Goal: Communication & Community: Answer question/provide support

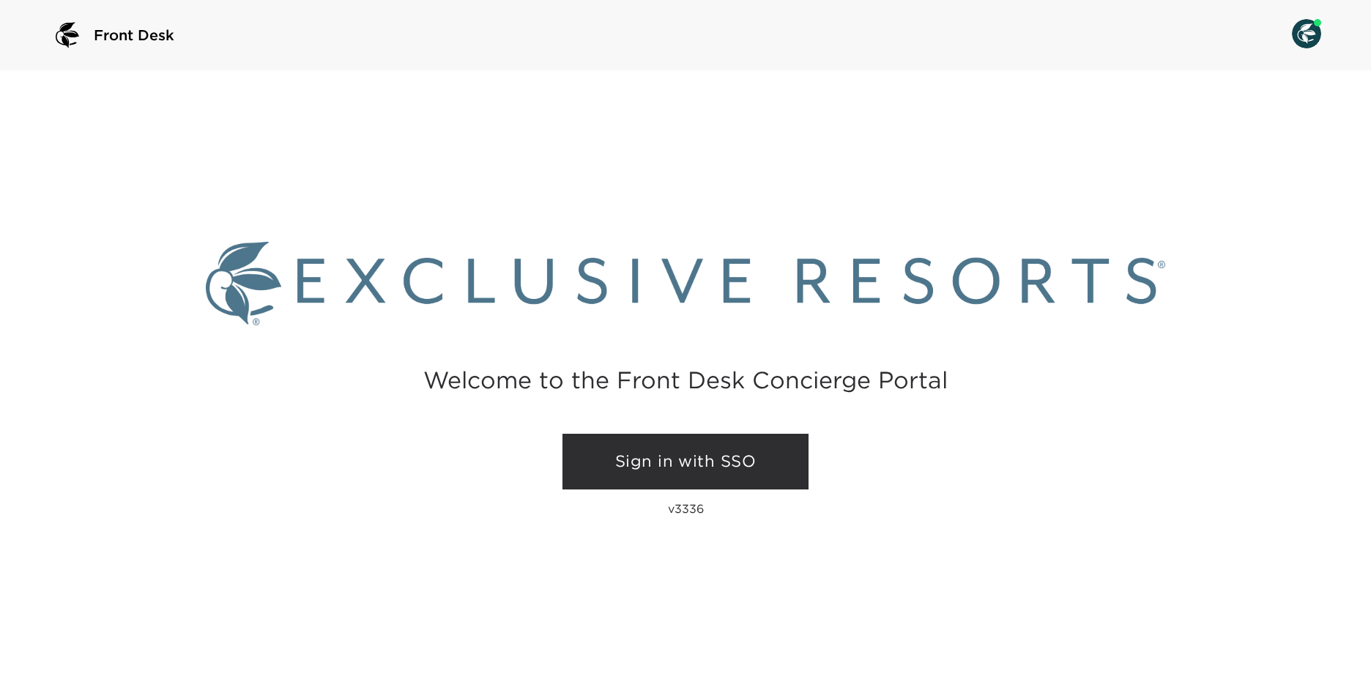
click at [690, 450] on link "Sign in with SSO" at bounding box center [686, 462] width 246 height 56
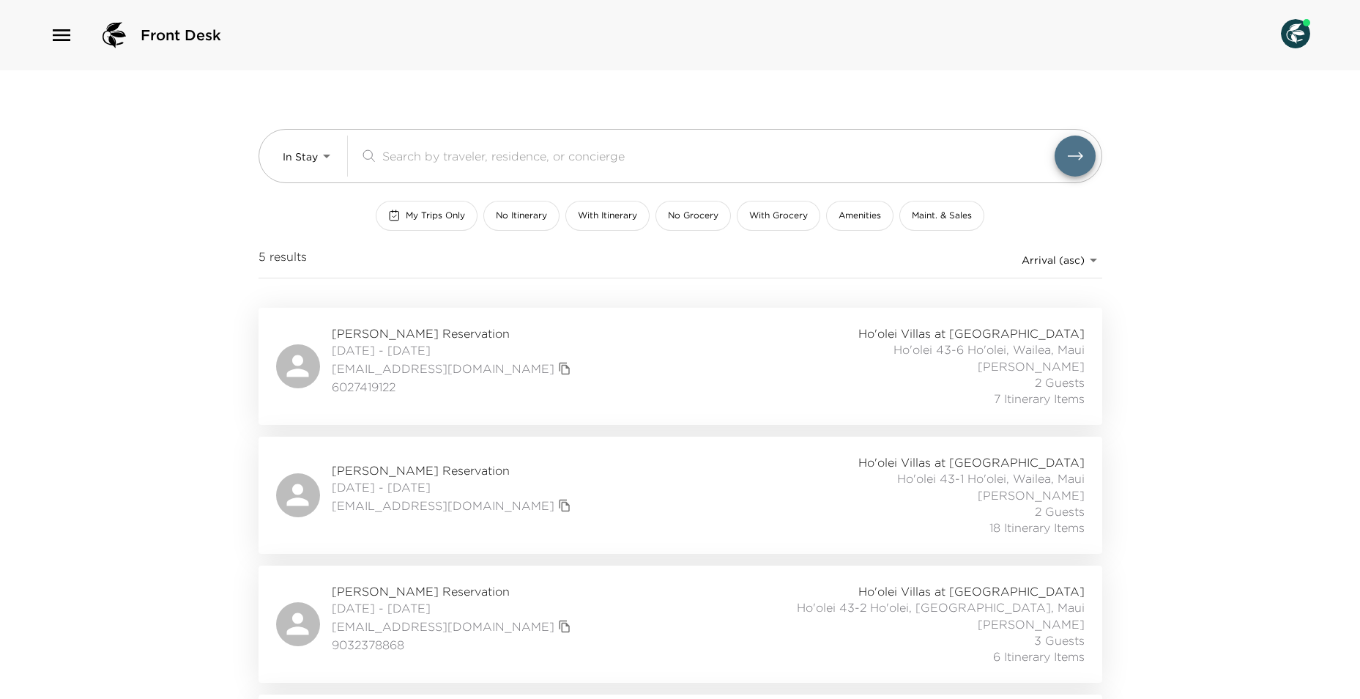
click at [65, 40] on icon "button" at bounding box center [62, 35] width 18 height 12
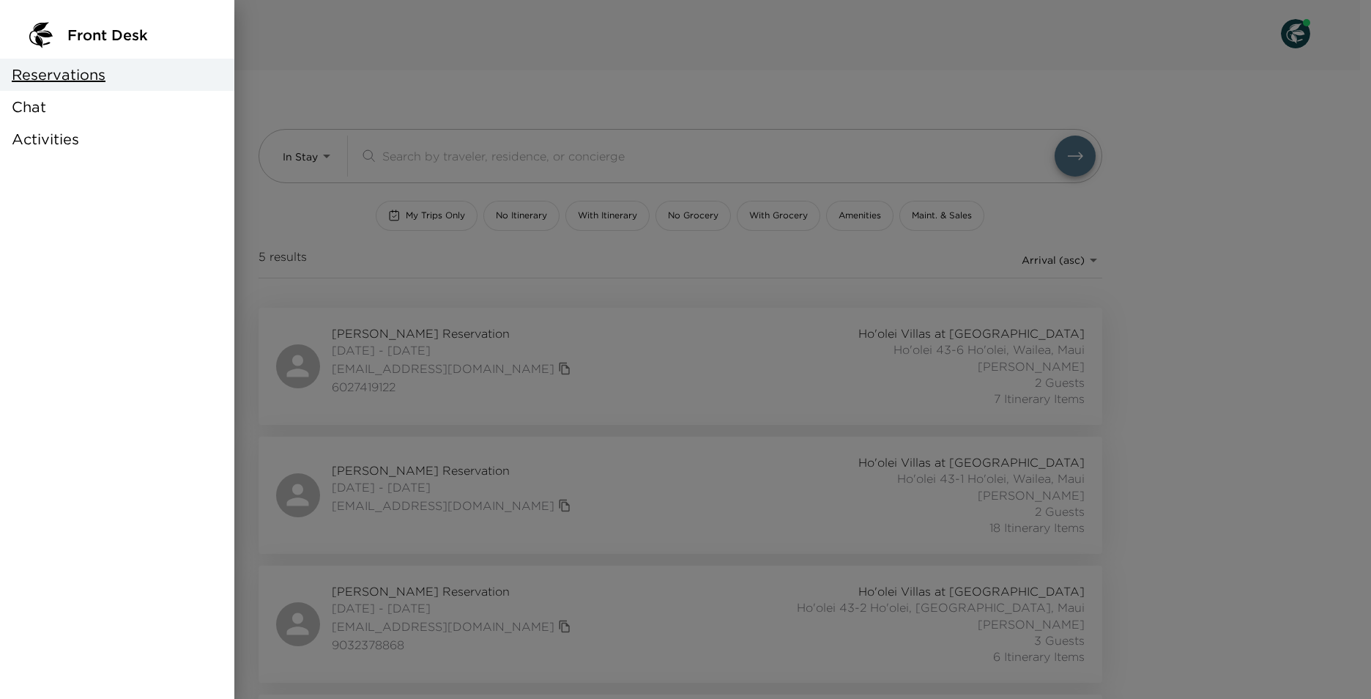
click at [64, 102] on div "Chat" at bounding box center [117, 107] width 234 height 32
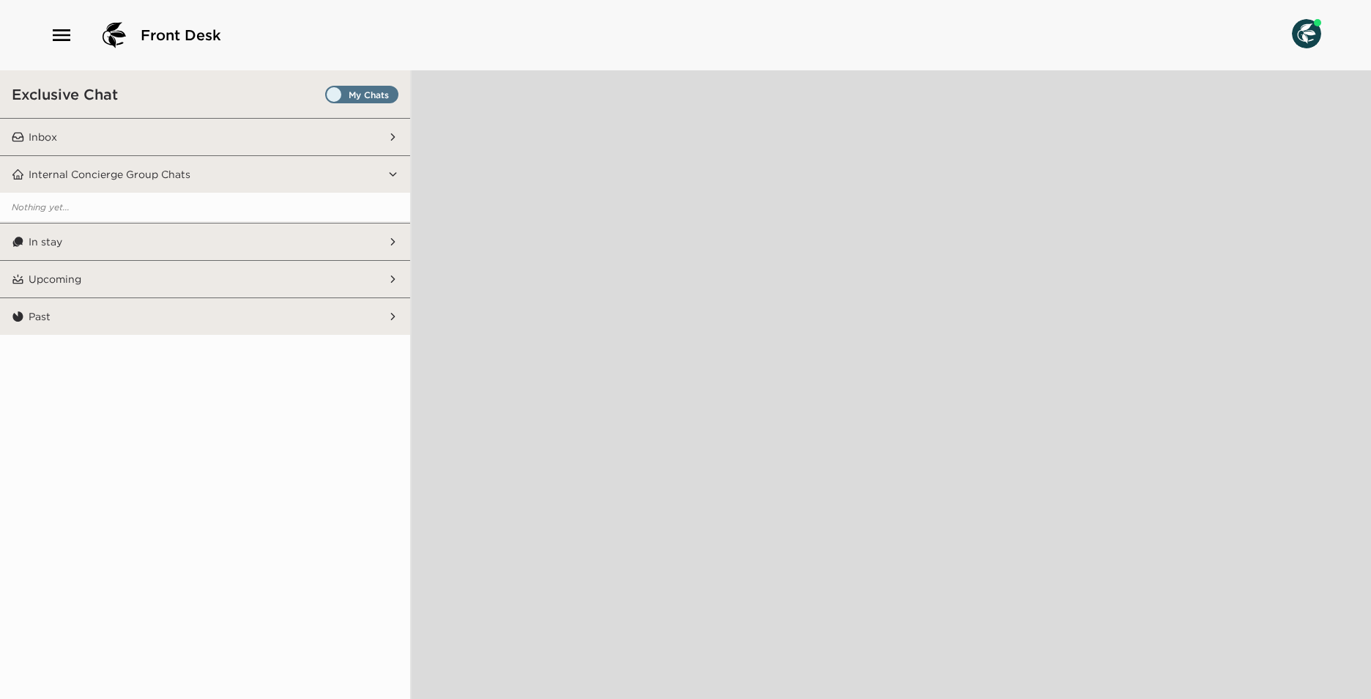
click at [338, 94] on span "Set all destinations" at bounding box center [361, 98] width 73 height 18
click at [328, 97] on input "Set all destinations" at bounding box center [328, 97] width 0 height 0
click at [201, 250] on button "In stay" at bounding box center [205, 241] width 363 height 37
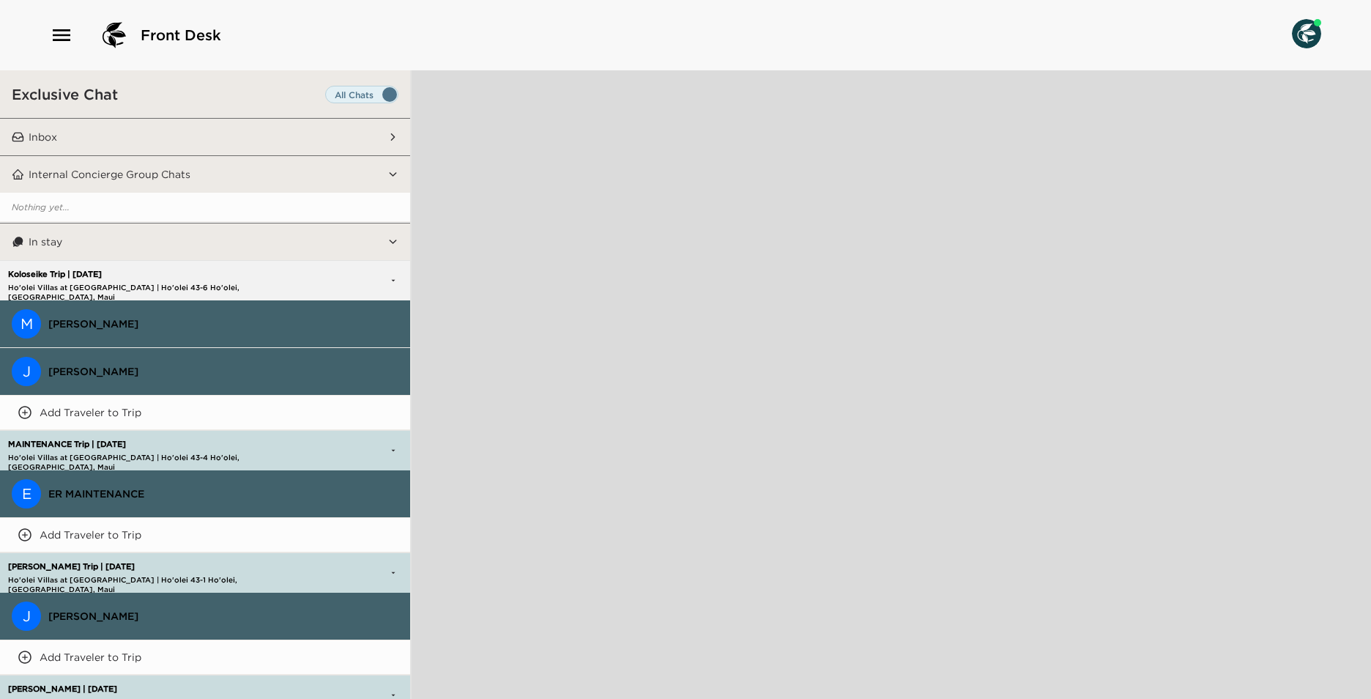
click at [259, 602] on button "J [PERSON_NAME]" at bounding box center [205, 617] width 410 height 48
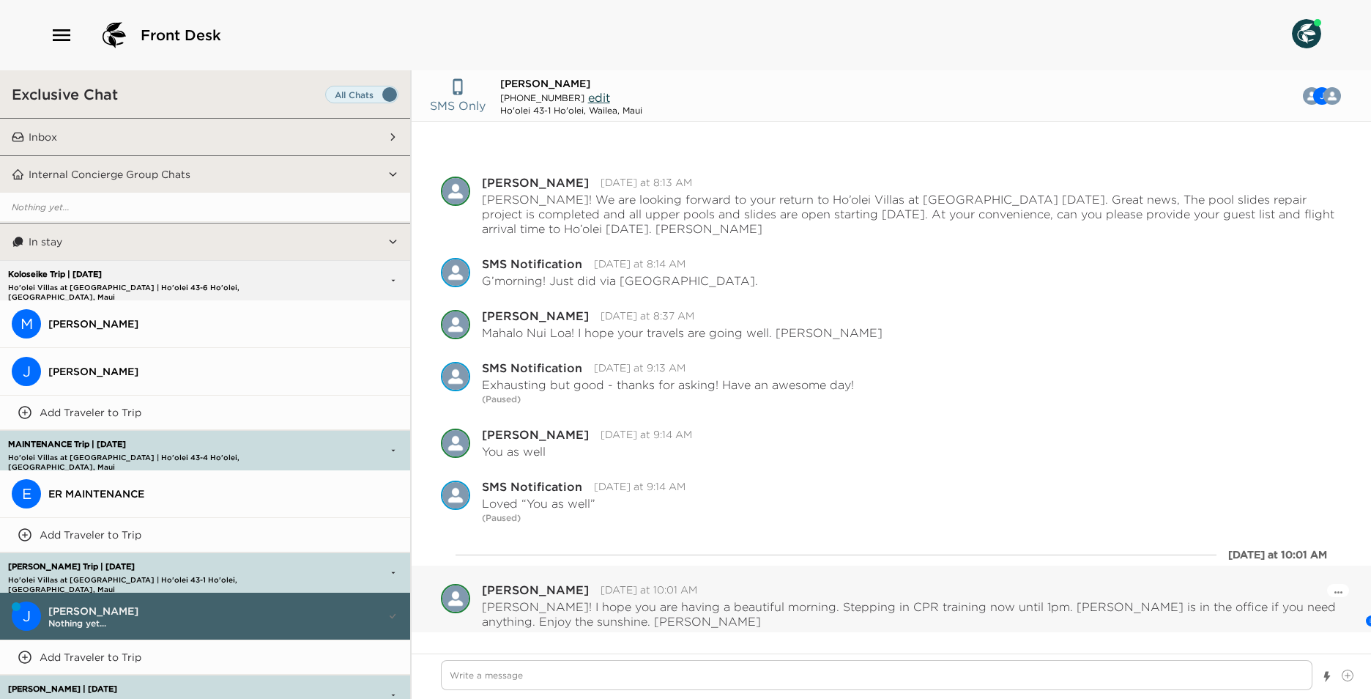
scroll to position [64, 0]
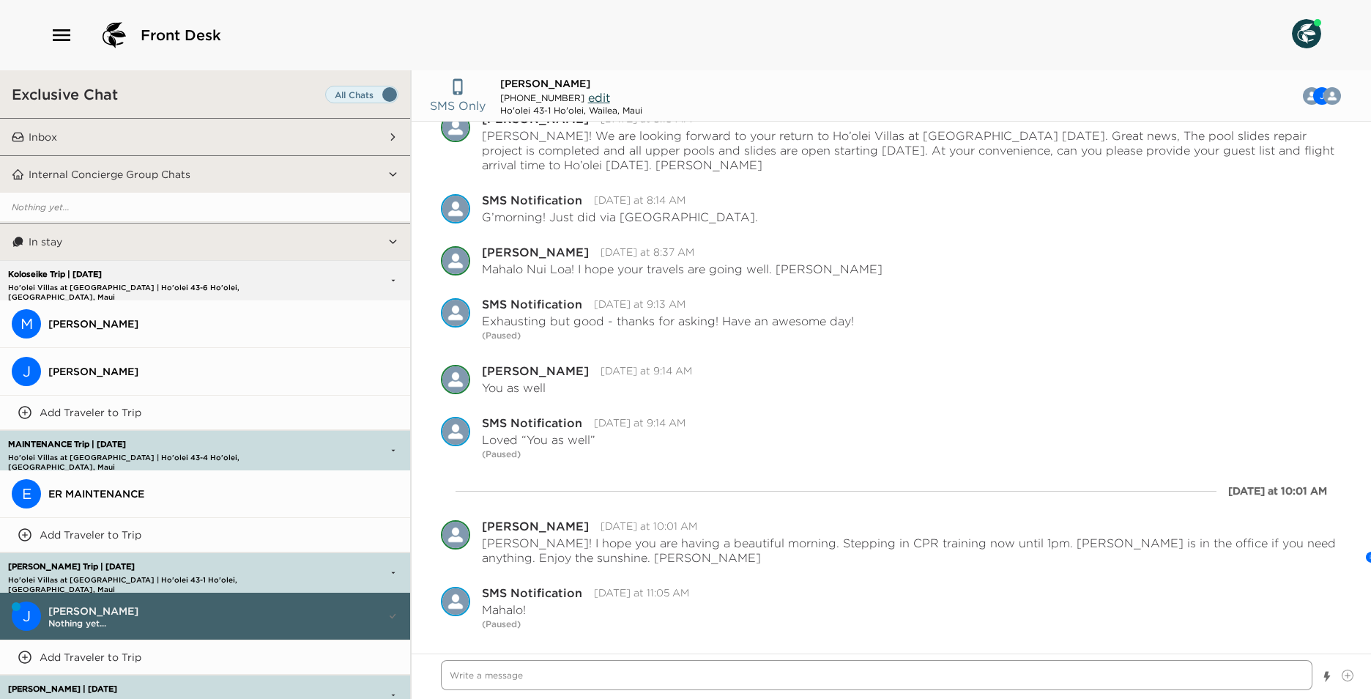
click at [498, 667] on textarea "Write a message" at bounding box center [877, 675] width 872 height 30
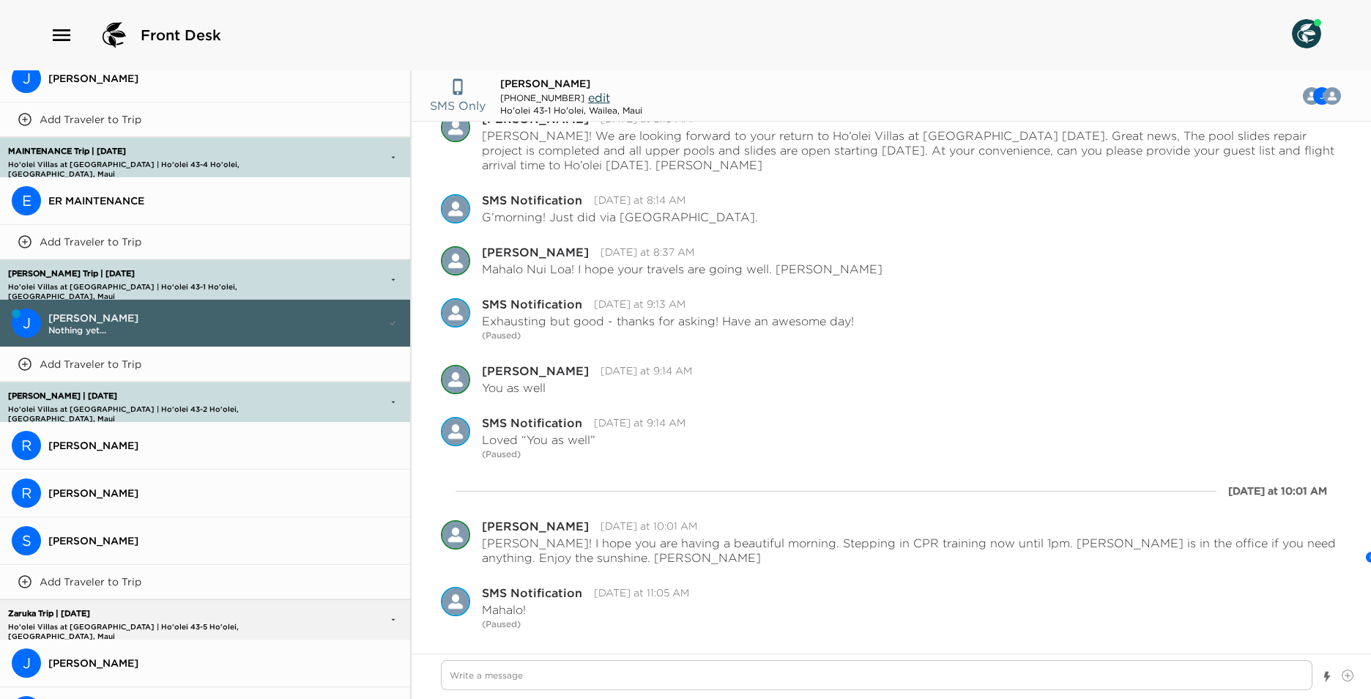
click at [149, 534] on span "[PERSON_NAME]" at bounding box center [223, 540] width 350 height 13
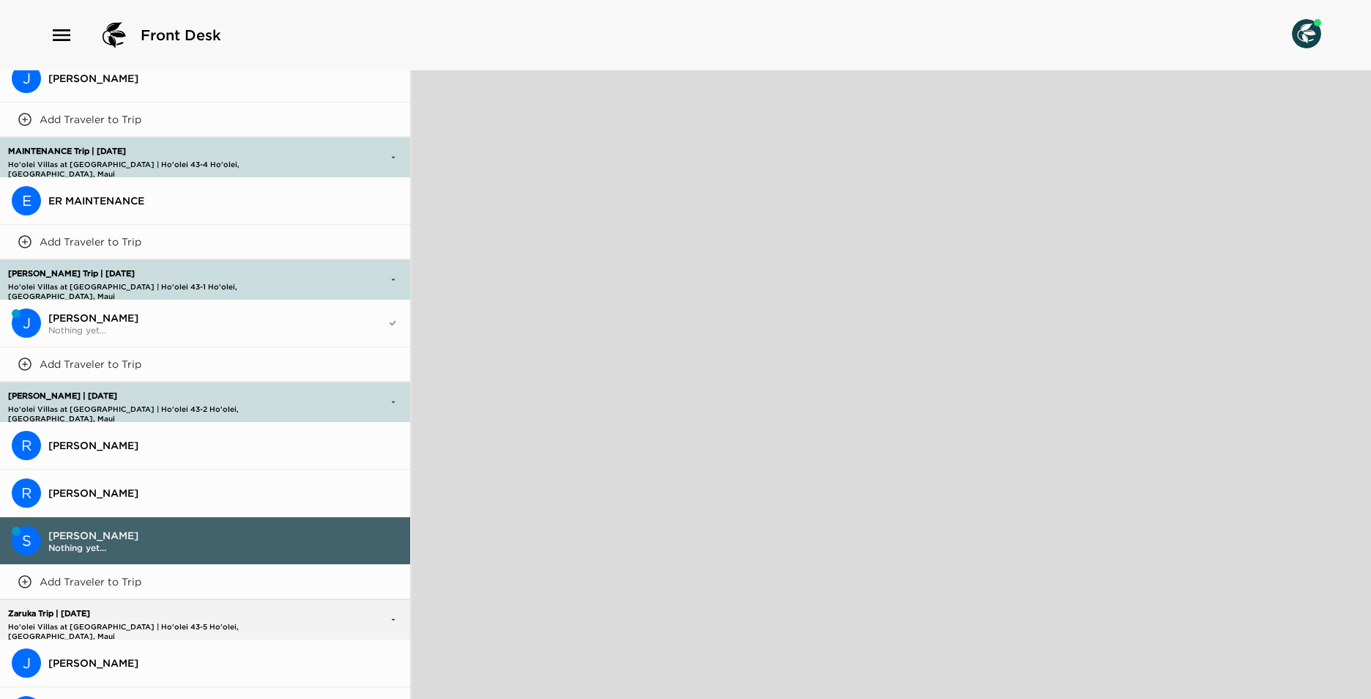
click at [133, 528] on button "S [PERSON_NAME] Nothing yet..." at bounding box center [205, 541] width 410 height 48
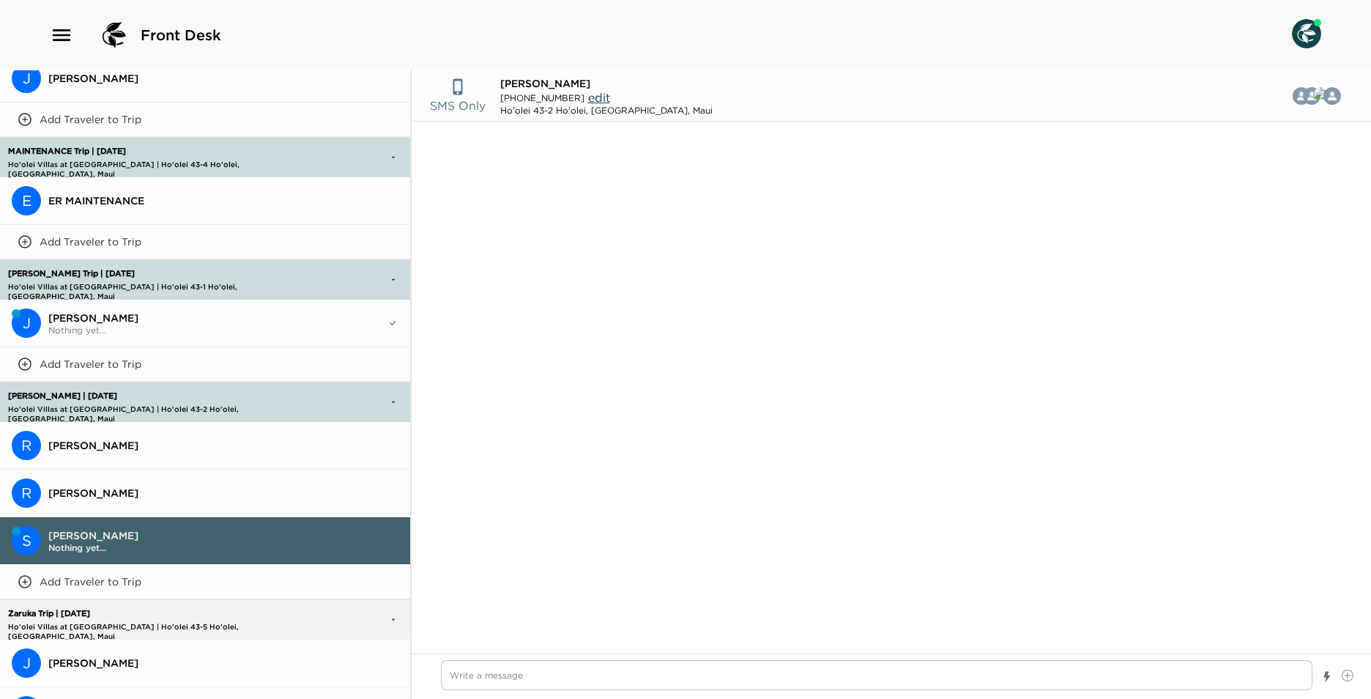
scroll to position [1271, 0]
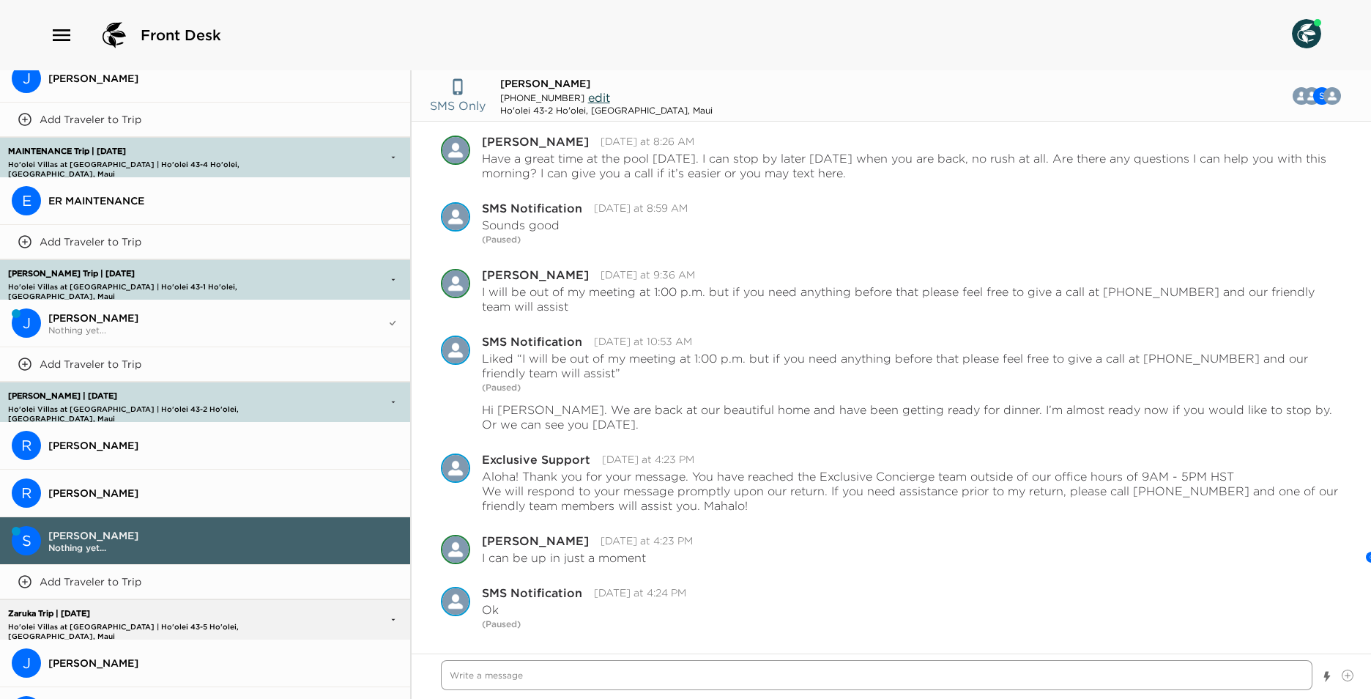
click at [493, 667] on textarea "Write a message" at bounding box center [877, 675] width 872 height 30
type textarea "x"
type textarea "A"
type textarea "x"
type textarea "Al"
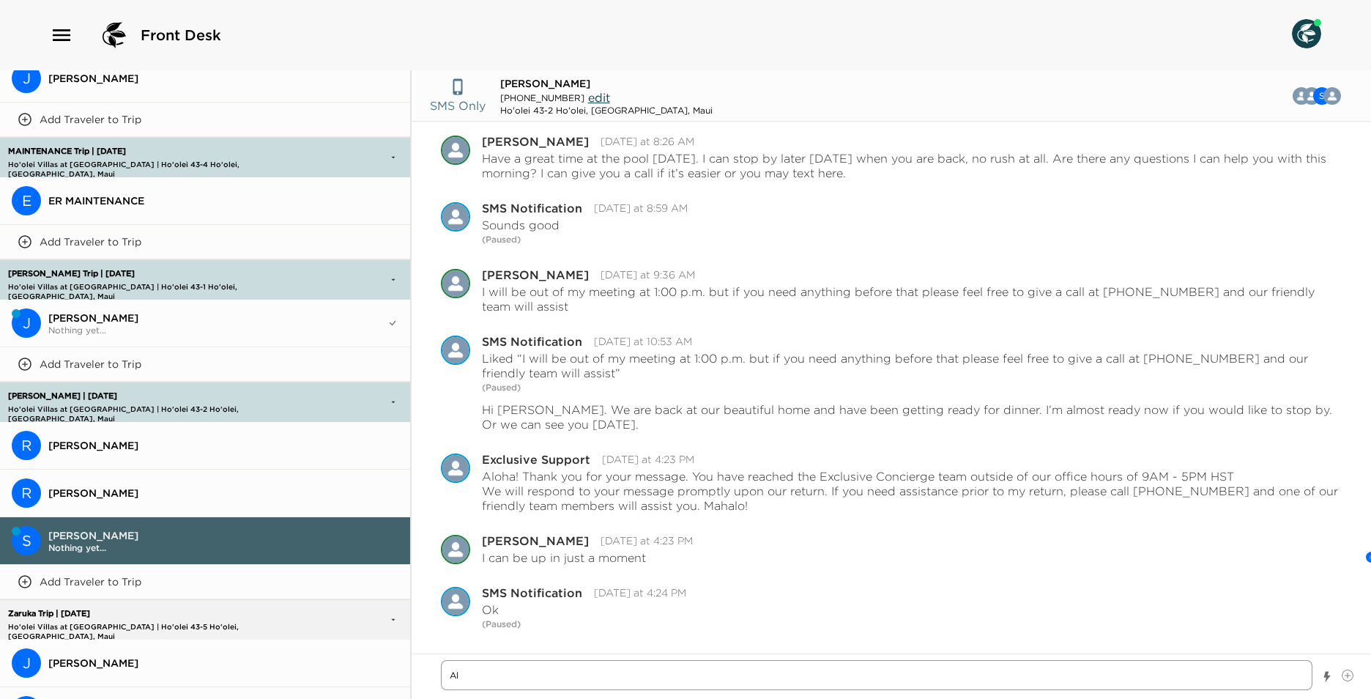
type textarea "x"
type textarea "Alo"
type textarea "x"
type textarea "Aloh"
type textarea "x"
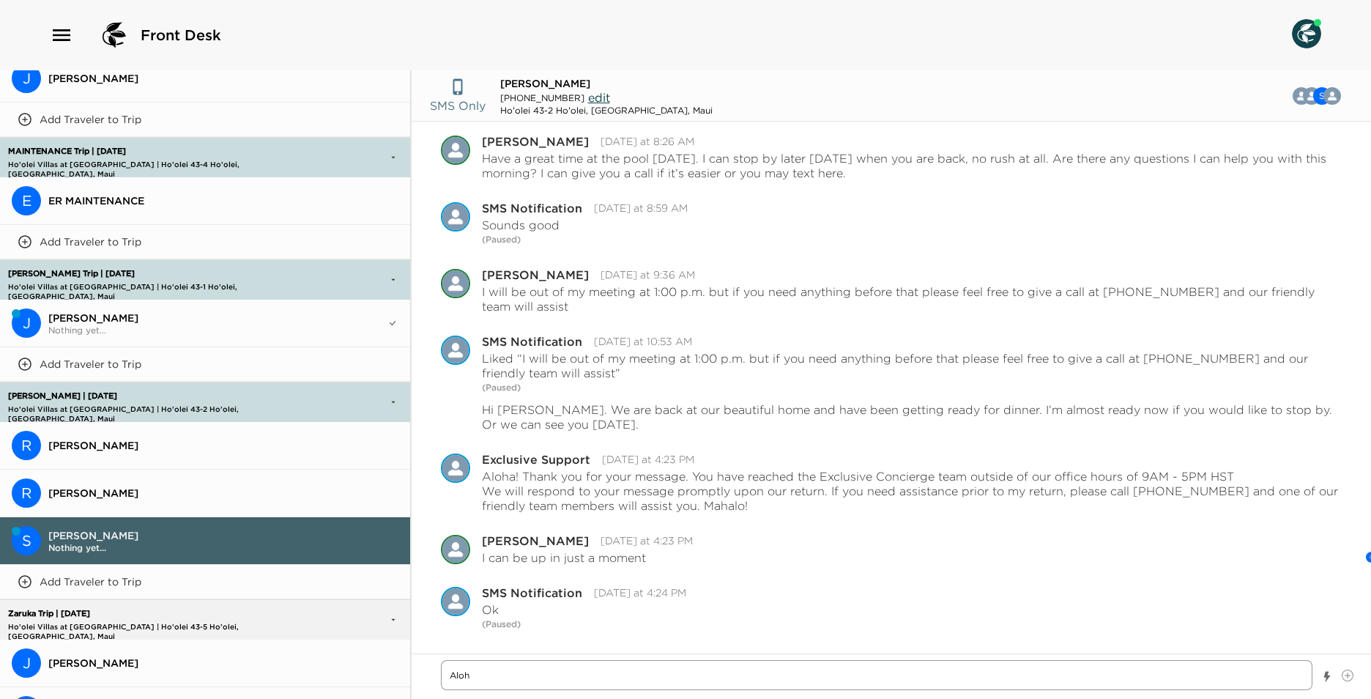
type textarea "Aloha"
type textarea "x"
type textarea "Aloha"
type textarea "x"
type textarea "Aloha M"
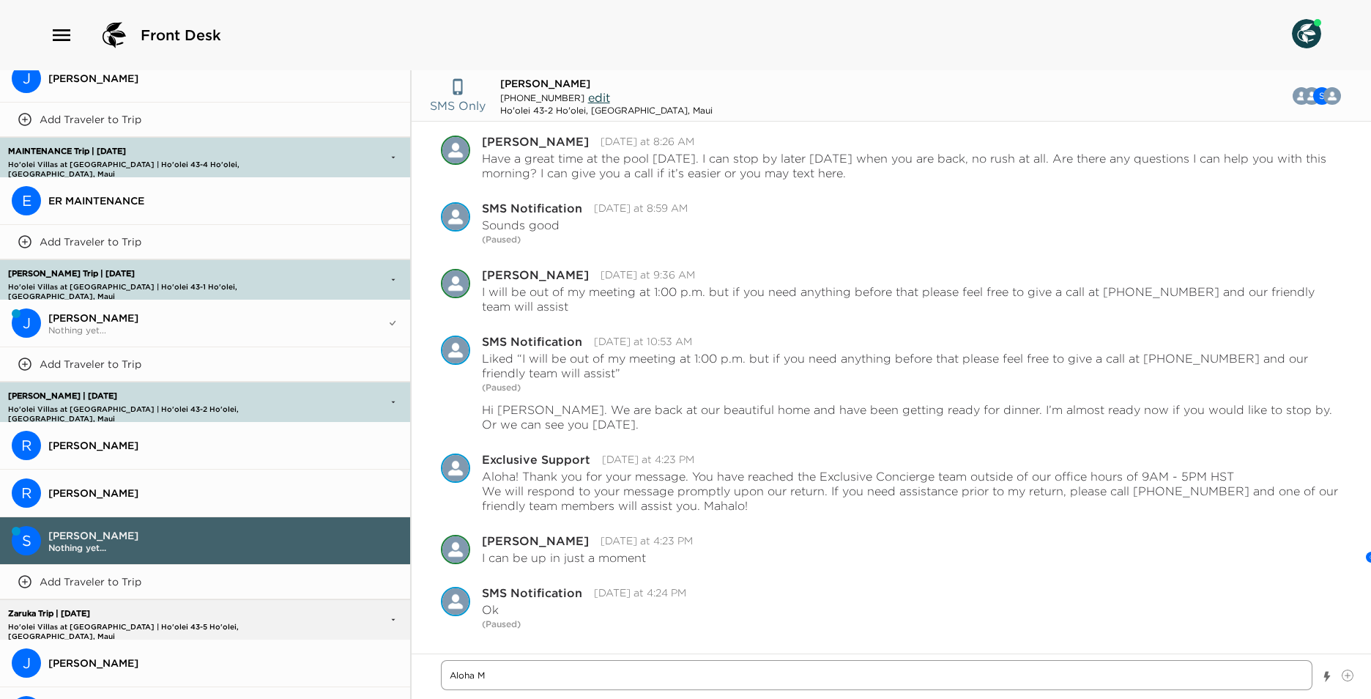
type textarea "x"
type textarea "Aloha Mr"
type textarea "x"
type textarea "Aloha Mrs"
type textarea "x"
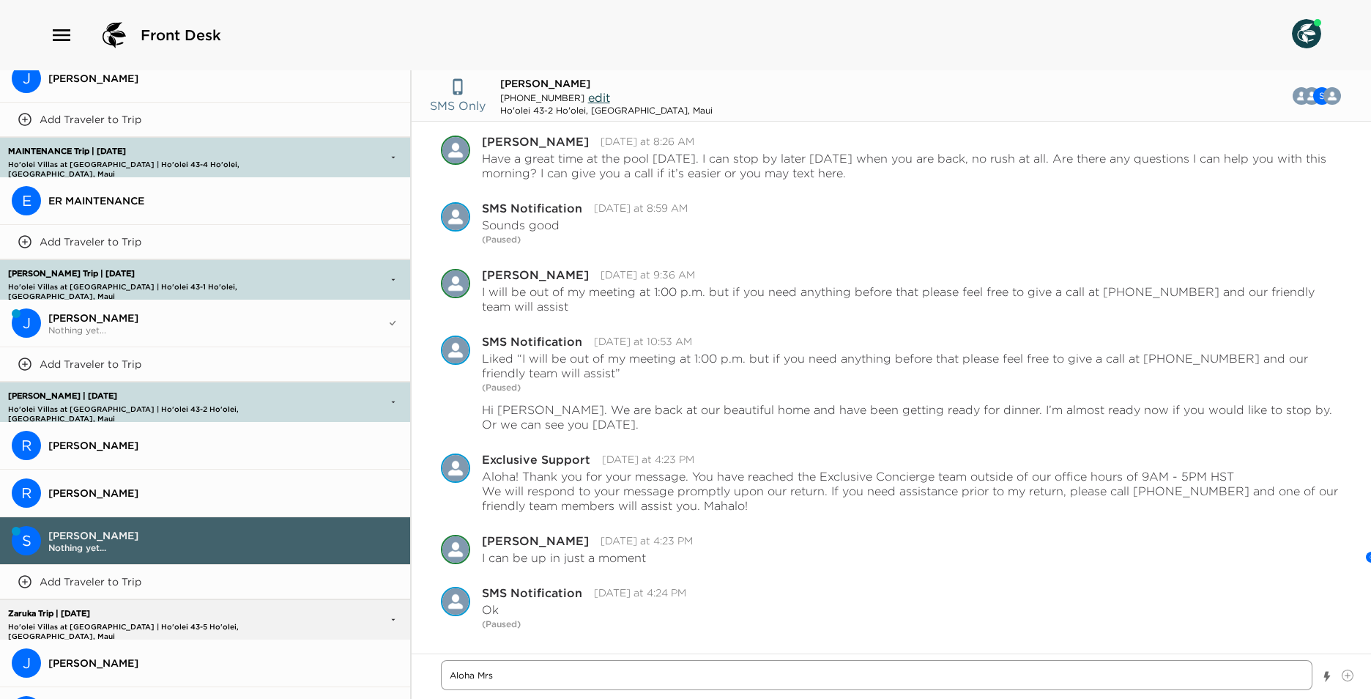
type textarea "Aloha Mrs"
type textarea "x"
type textarea "Aloha Mrs H"
type textarea "x"
type textarea "Aloha Mrs [PERSON_NAME]"
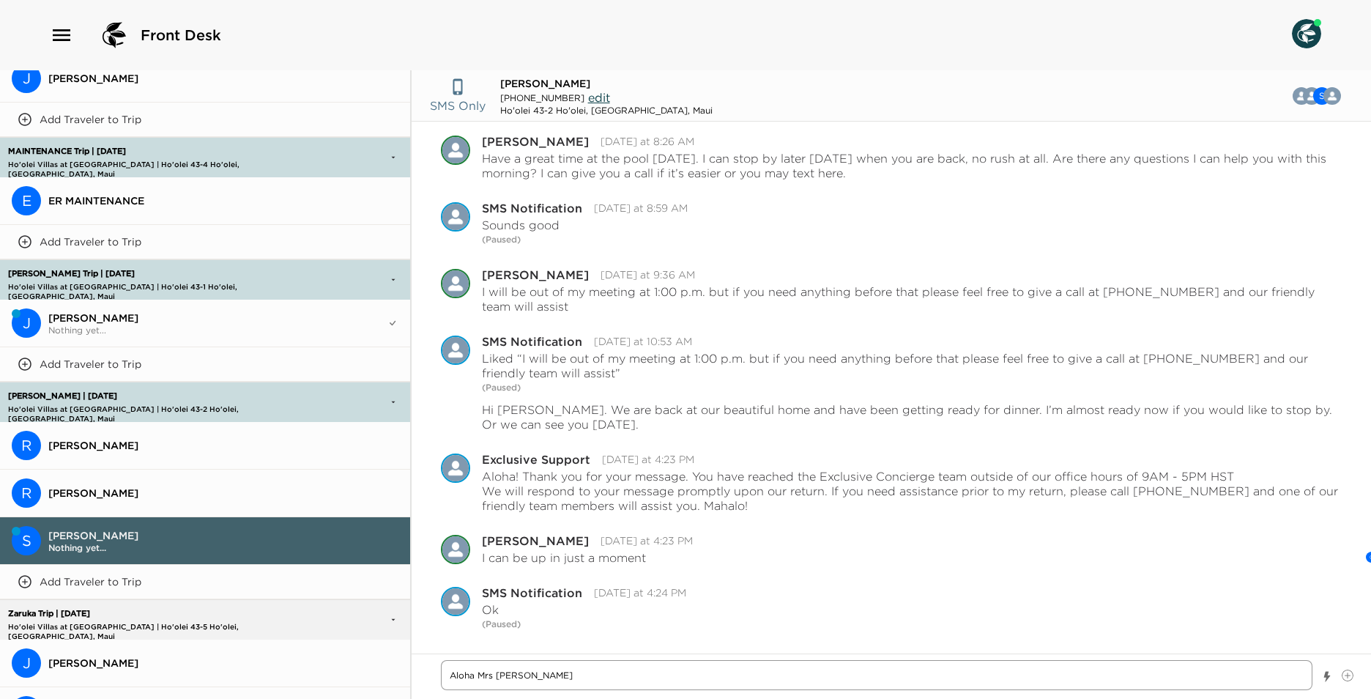
type textarea "x"
type textarea "Aloha Mrs [PERSON_NAME]"
type textarea "x"
type textarea "Aloha Mrs [PERSON_NAME]"
type textarea "x"
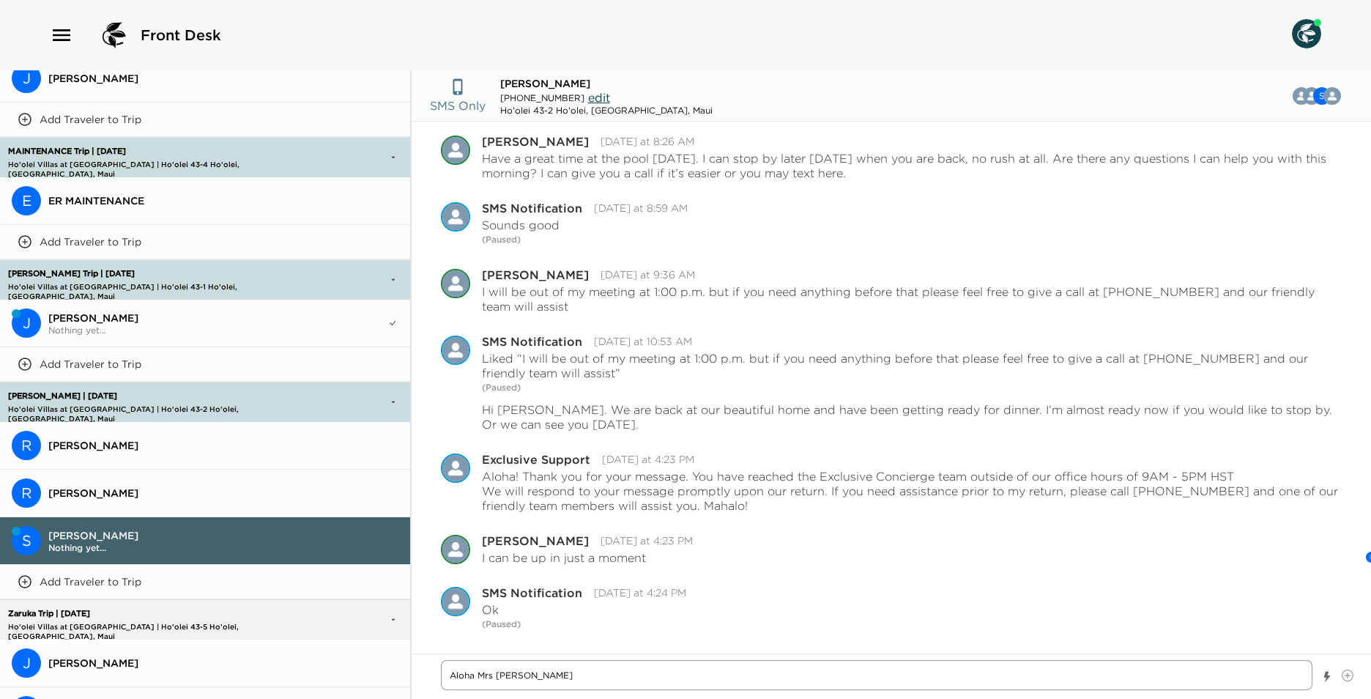
type textarea "Aloha [PERSON_NAME]"
type textarea "x"
type textarea "Aloha [PERSON_NAME],"
type textarea "x"
type textarea "Aloha [PERSON_NAME],"
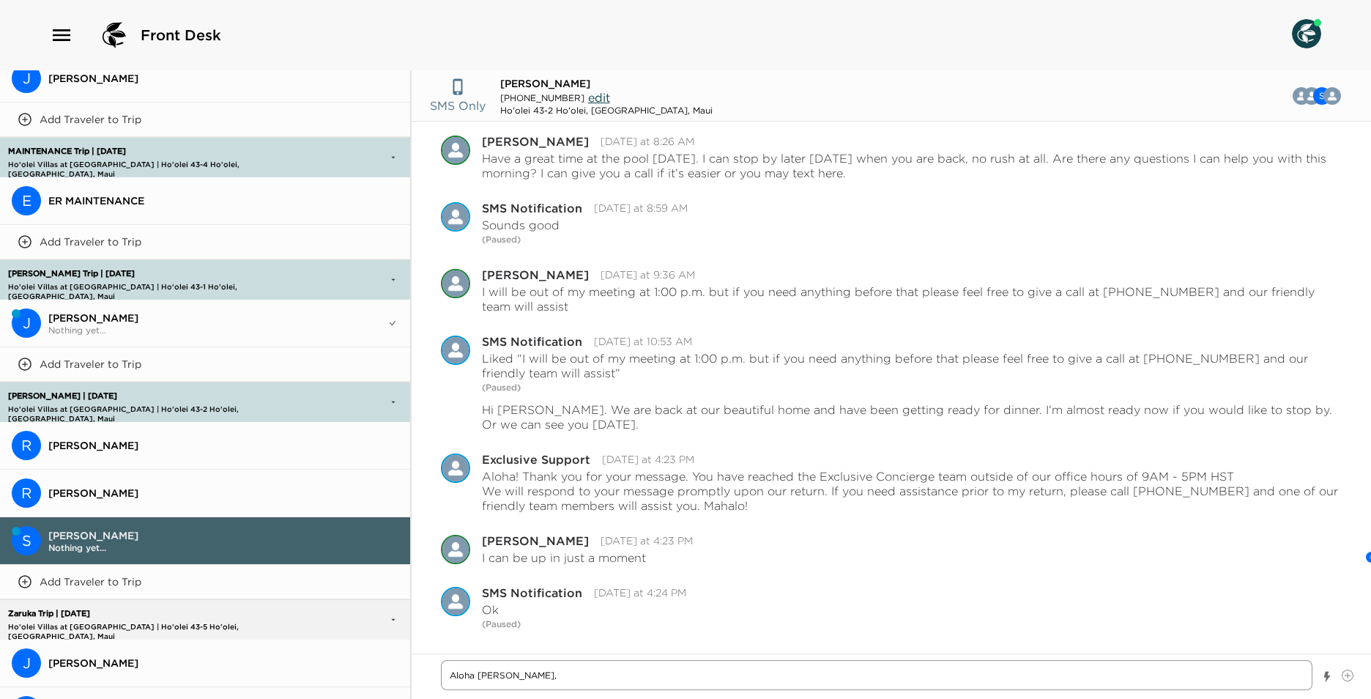
type textarea "x"
type textarea "Aloha [PERSON_NAME]"
type textarea "x"
type textarea "Aloha [PERSON_NAME]"
type textarea "x"
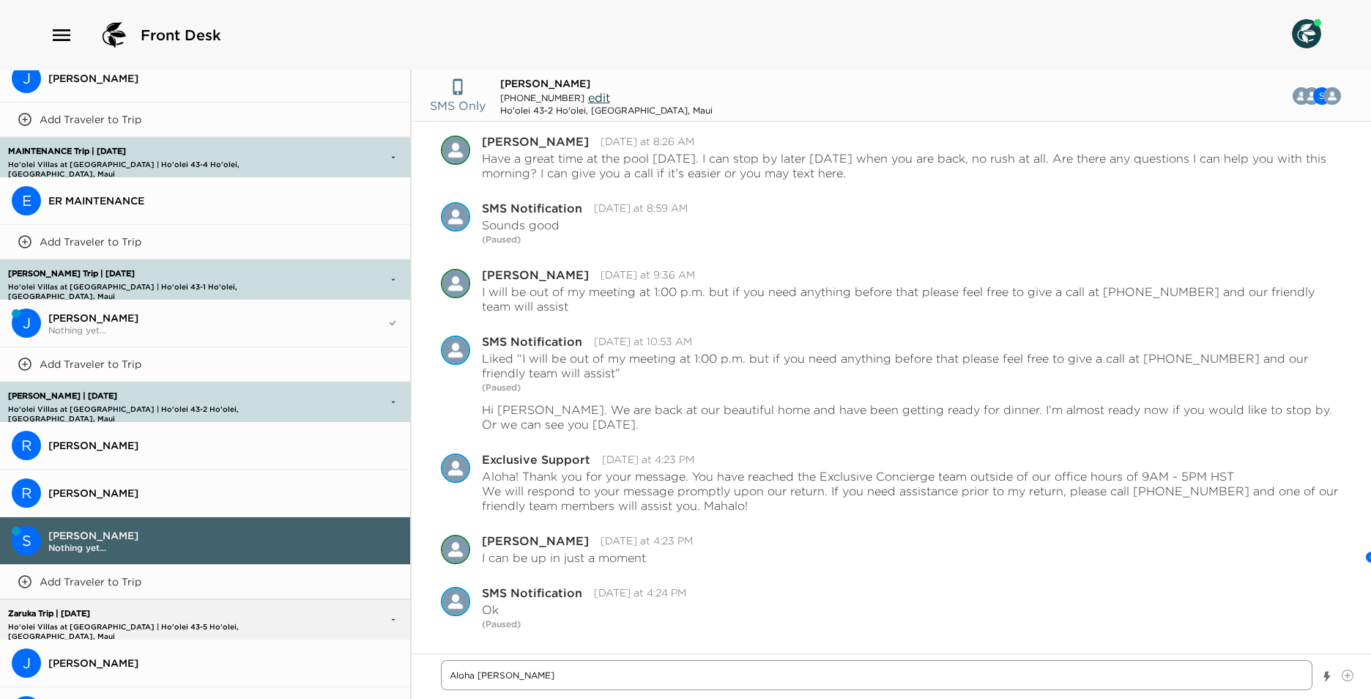
type textarea "Aloha [PERSON_NAME], I h"
type textarea "x"
type textarea "[PERSON_NAME] [PERSON_NAME], I ho"
type textarea "x"
type textarea "[PERSON_NAME] [PERSON_NAME], I hop"
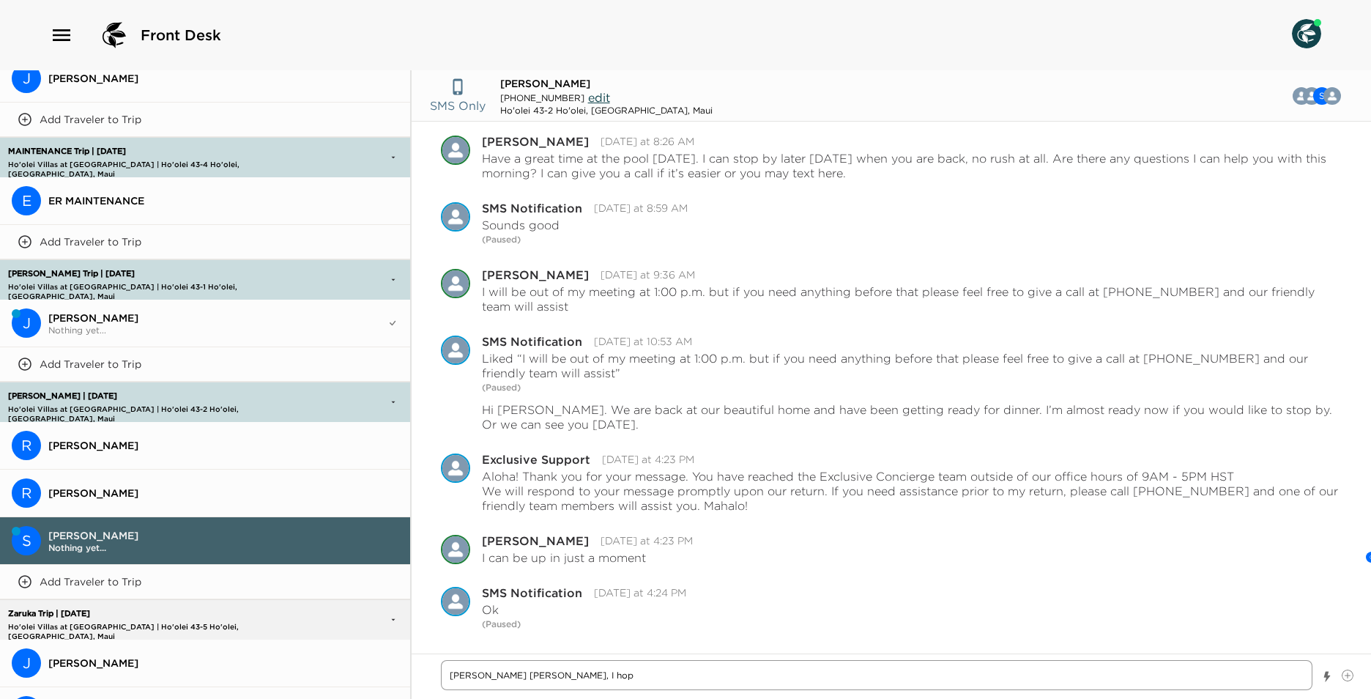
type textarea "x"
type textarea "Aloha [PERSON_NAME], I hope"
type textarea "x"
type textarea "Aloha [PERSON_NAME], I hope"
type textarea "x"
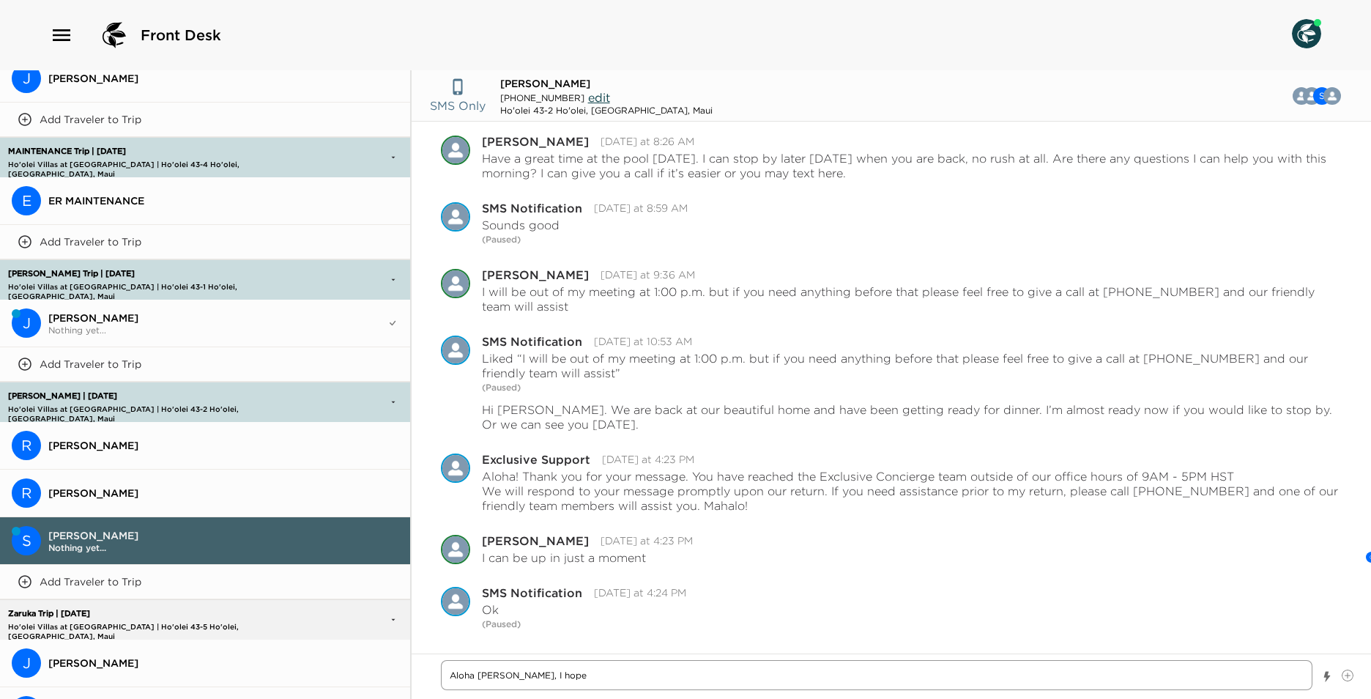
type textarea "[PERSON_NAME] [PERSON_NAME], I hope y"
type textarea "x"
type textarea "Aloha [PERSON_NAME], I hope yo"
type textarea "x"
type textarea "Aloha [PERSON_NAME], I hope you"
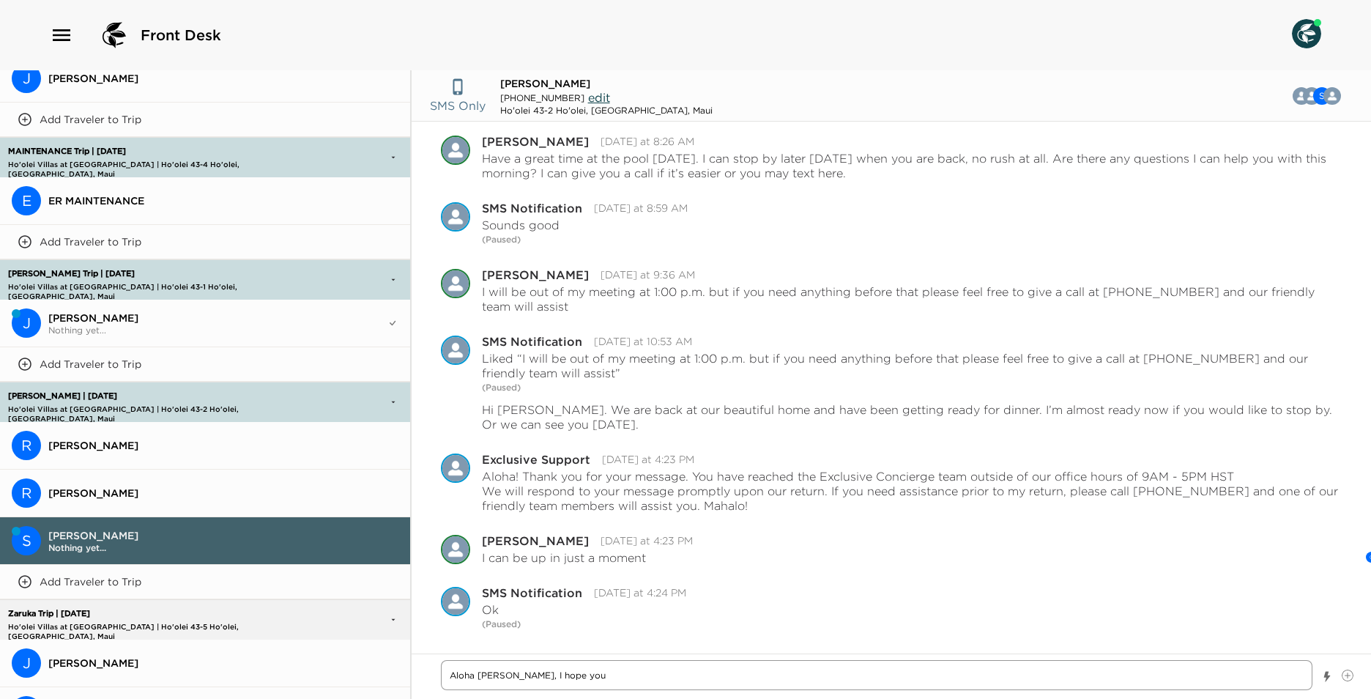
type textarea "x"
type textarea "Aloha [PERSON_NAME], I hope you"
type textarea "x"
type textarea "[PERSON_NAME] [PERSON_NAME], I hope you a"
type textarea "x"
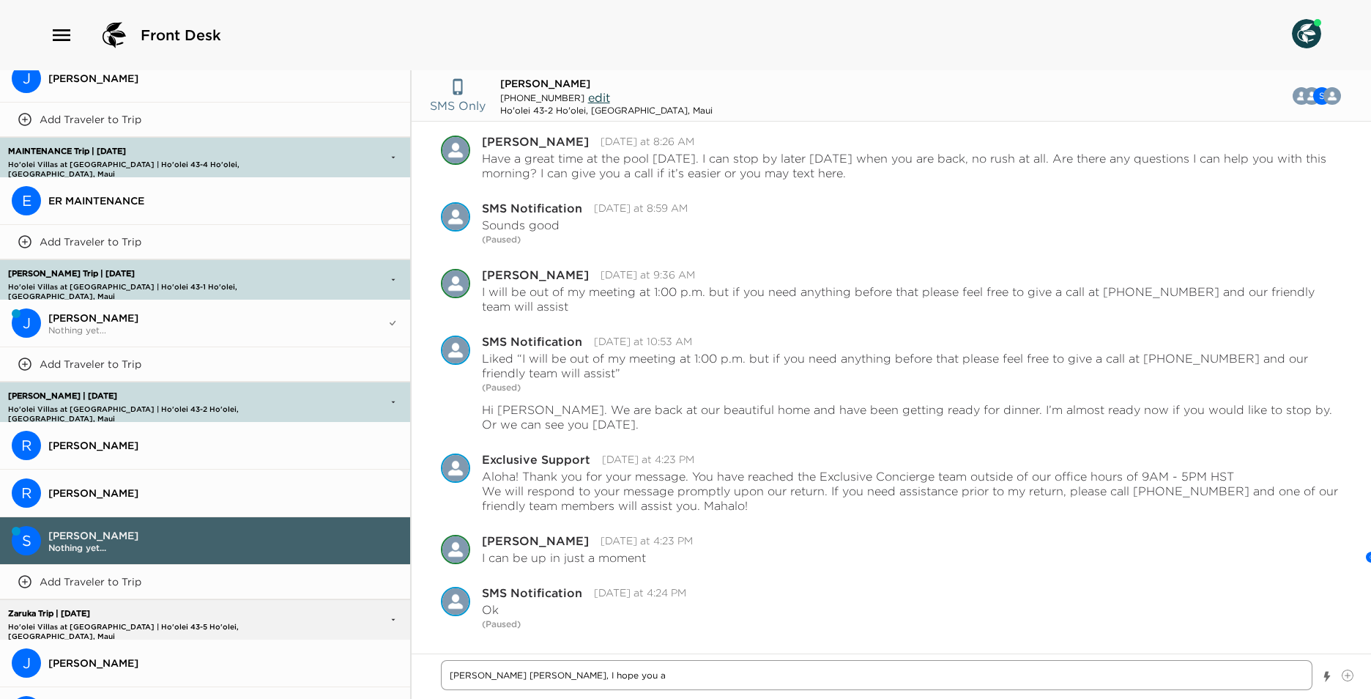
type textarea "[PERSON_NAME] [PERSON_NAME], I hope you ar"
type textarea "x"
type textarea "[PERSON_NAME] [PERSON_NAME], I hope you are"
type textarea "x"
type textarea "[PERSON_NAME] [PERSON_NAME], I hope you are"
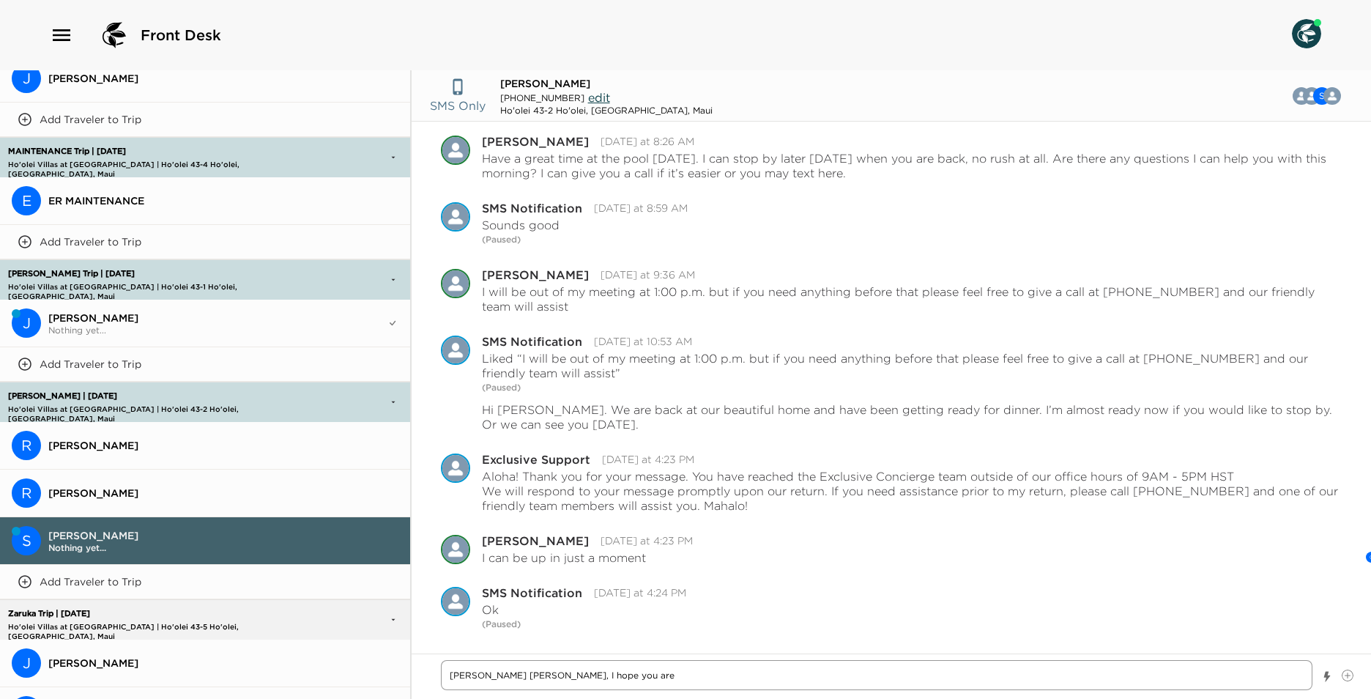
type textarea "x"
type textarea "[PERSON_NAME] [PERSON_NAME], I hope you are h"
type textarea "x"
type textarea "[PERSON_NAME] [PERSON_NAME], I hope you are ha"
type textarea "x"
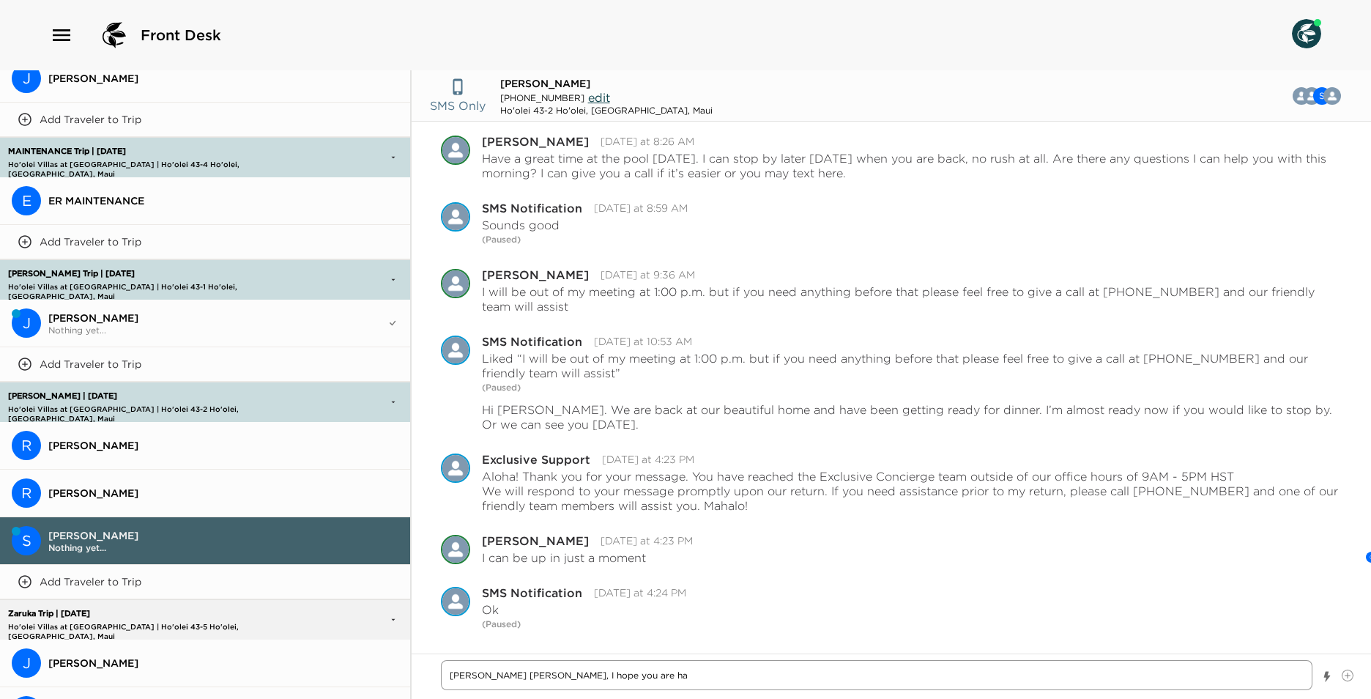
type textarea "[PERSON_NAME] [PERSON_NAME], I hope you are hav"
type textarea "x"
type textarea "[PERSON_NAME] [PERSON_NAME], I hope you are havi"
type textarea "x"
type textarea "[PERSON_NAME] [PERSON_NAME], I hope you are havin"
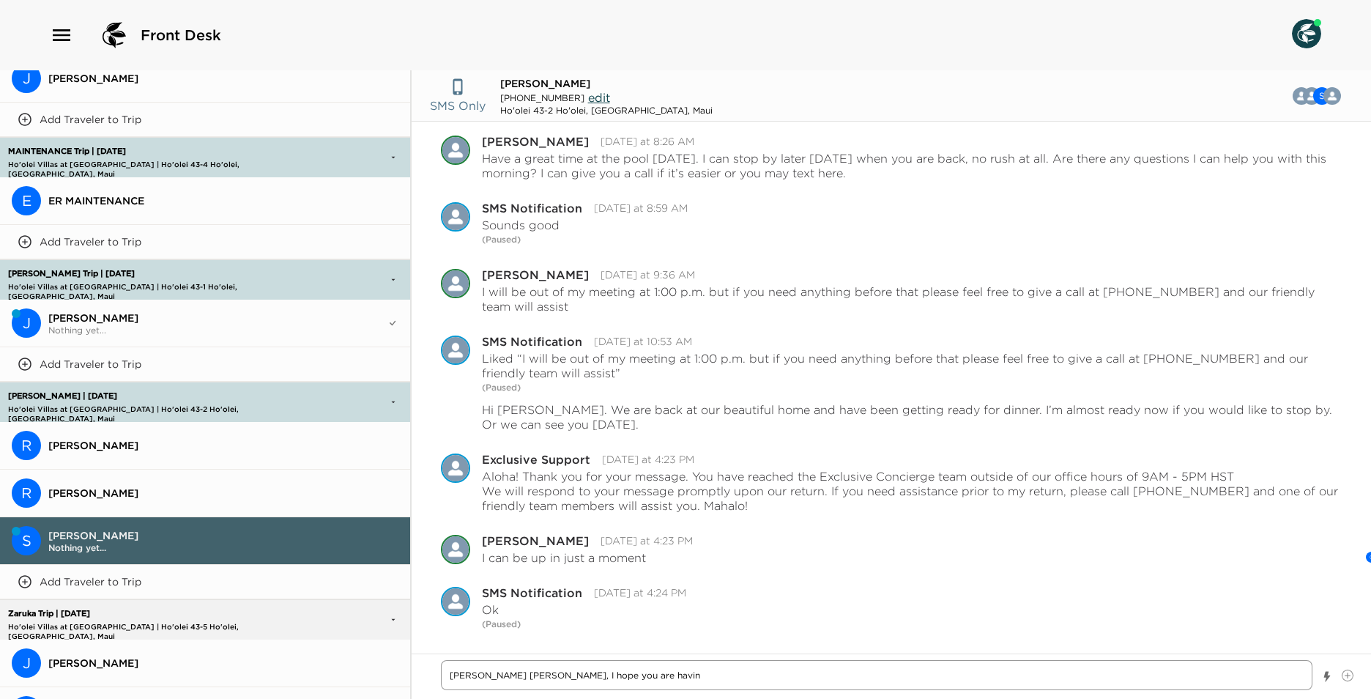
type textarea "x"
type textarea "[PERSON_NAME] [PERSON_NAME], I hope you are having"
type textarea "x"
type textarea "[PERSON_NAME] [PERSON_NAME], I hope you are having"
type textarea "x"
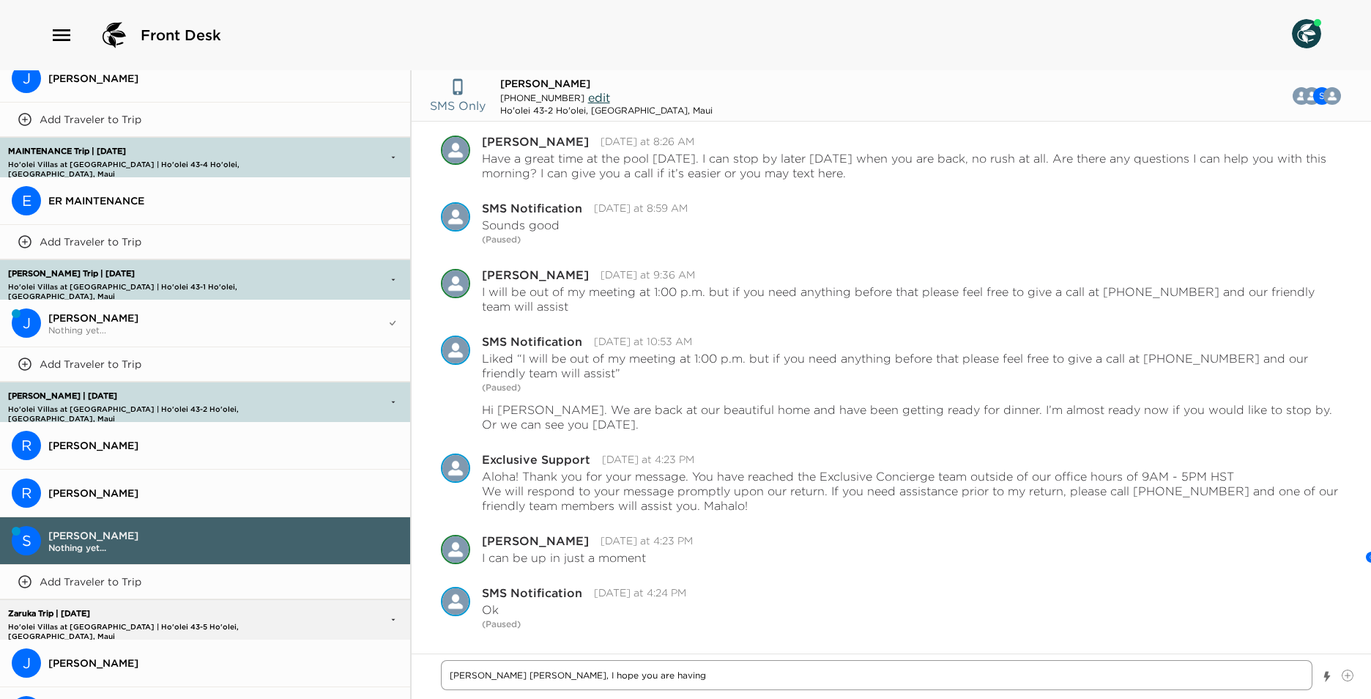
type textarea "[PERSON_NAME] [PERSON_NAME], I hope you are having a"
type textarea "x"
type textarea "[PERSON_NAME] [PERSON_NAME], I hope you are having a"
type textarea "x"
type textarea "[PERSON_NAME] [PERSON_NAME], I hope you are having a b"
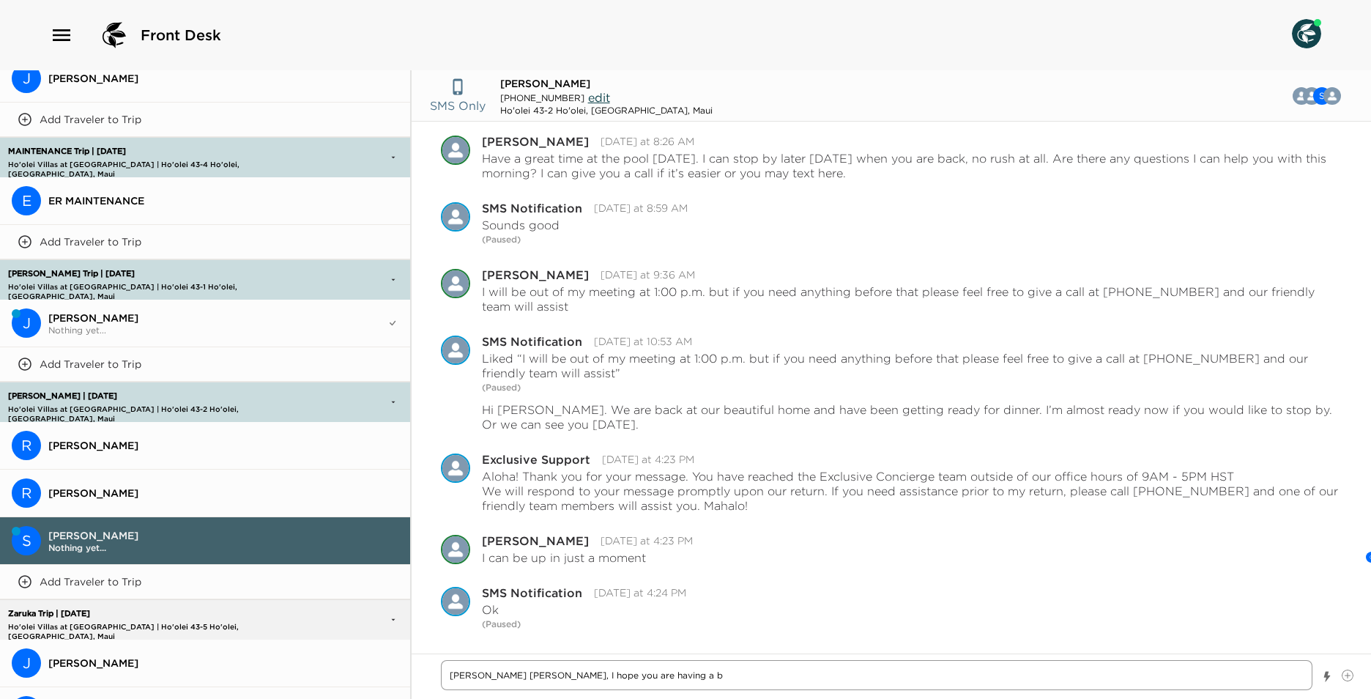
type textarea "x"
type textarea "[PERSON_NAME] [PERSON_NAME], I hope you are having a be"
type textarea "x"
type textarea "[PERSON_NAME] [PERSON_NAME], I hope you are having a bea"
type textarea "x"
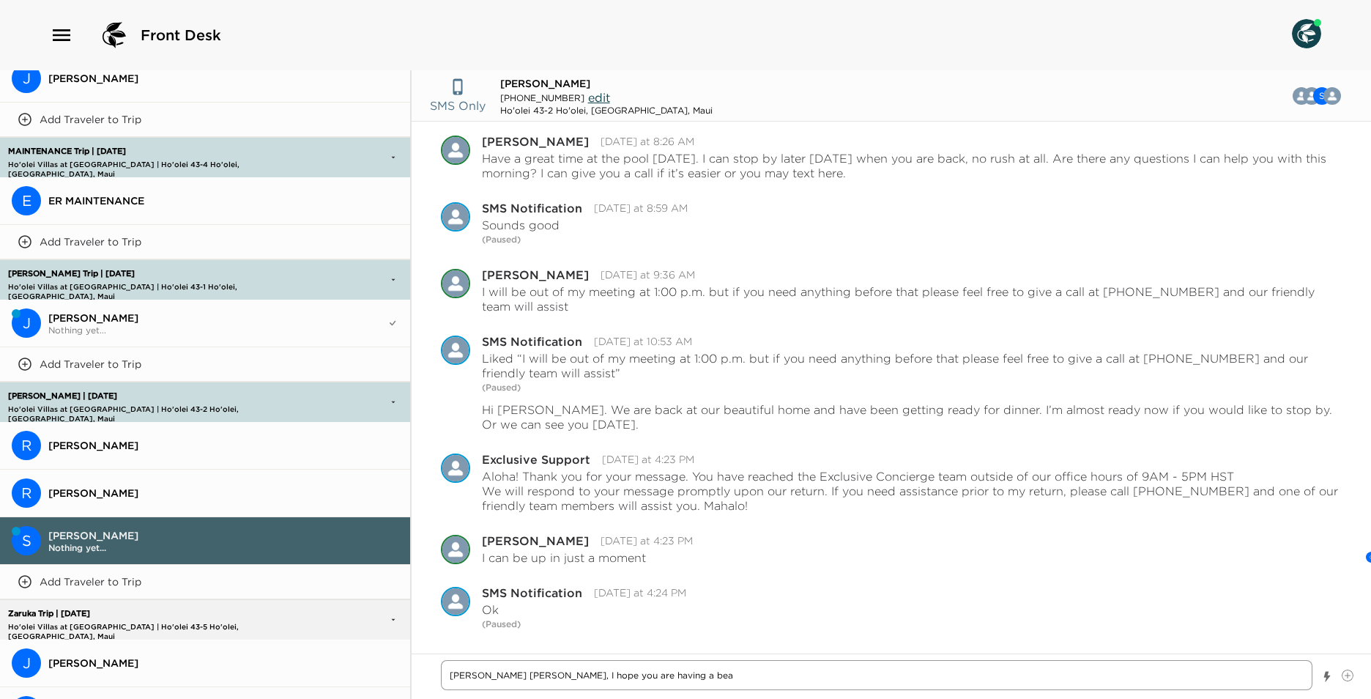
type textarea "[PERSON_NAME] [PERSON_NAME], I hope you are having a beau"
type textarea "x"
type textarea "[PERSON_NAME] [PERSON_NAME], I hope you are having a beaut"
type textarea "x"
type textarea "[PERSON_NAME] [PERSON_NAME], I hope you are having a beauti"
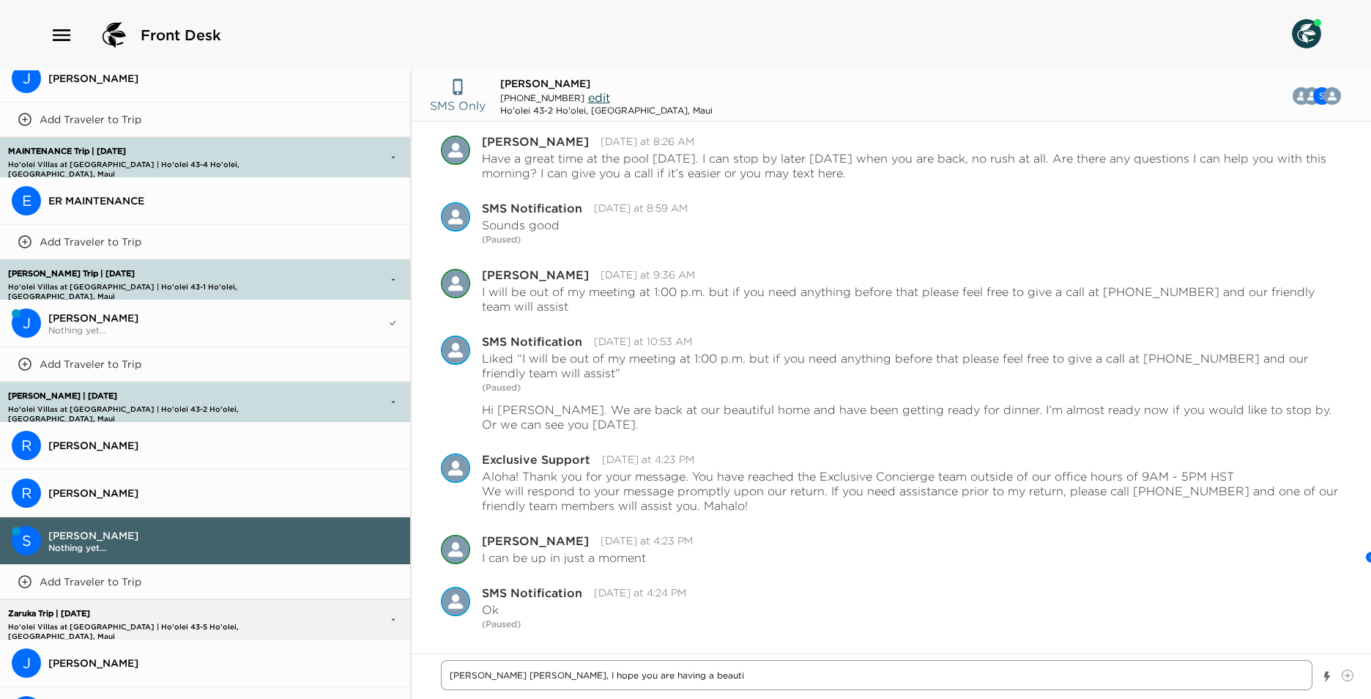
type textarea "x"
type textarea "[PERSON_NAME] [PERSON_NAME], I hope you are having a beautif"
type textarea "x"
type textarea "[PERSON_NAME] [PERSON_NAME], I hope you are having a beautifu"
type textarea "x"
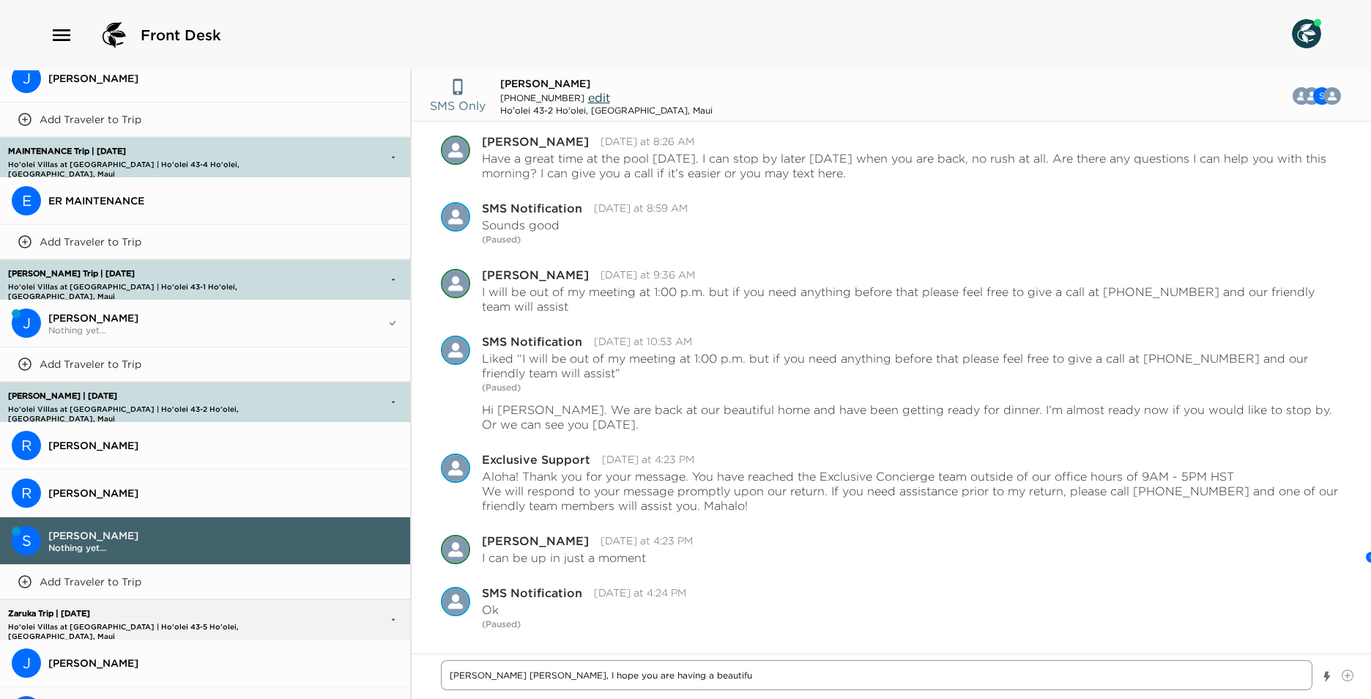
type textarea "[PERSON_NAME] [PERSON_NAME], I hope you are having a beautiful"
type textarea "x"
type textarea "[PERSON_NAME] [PERSON_NAME], I hope you are having a beautiful"
type textarea "x"
type textarea "[PERSON_NAME] [PERSON_NAME], I hope you are having a beautiful m"
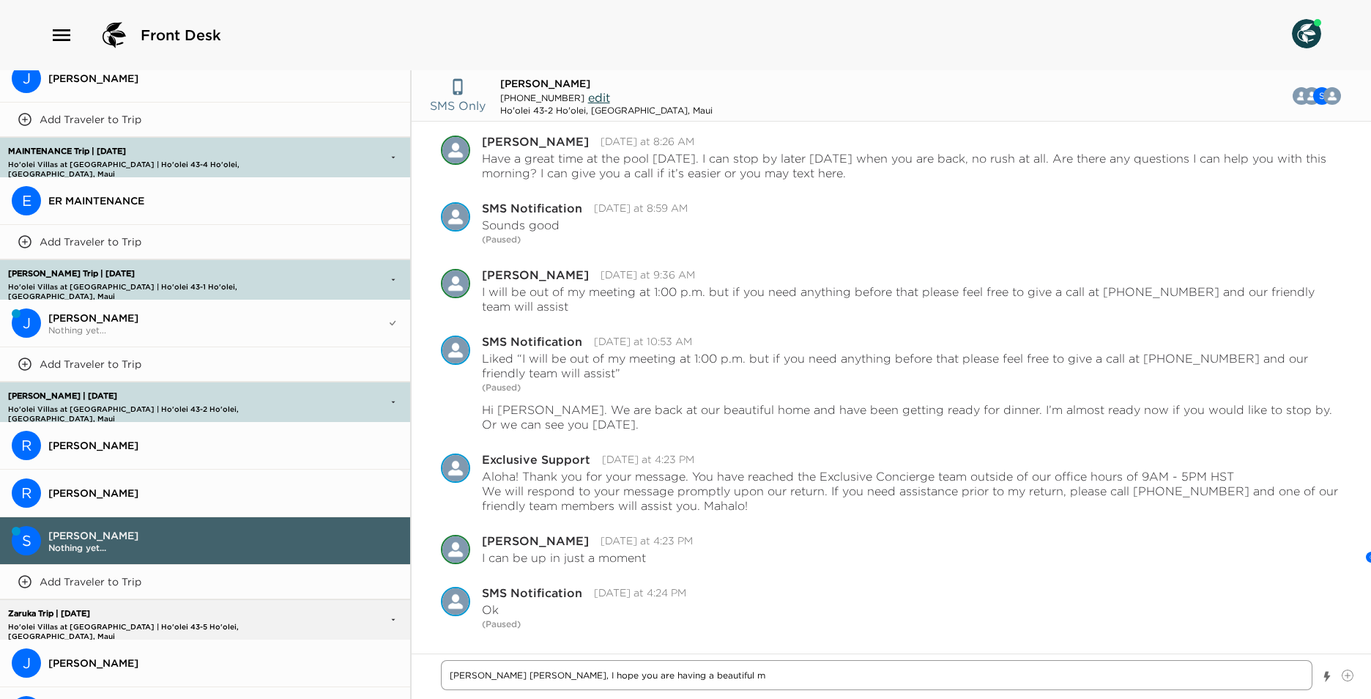
type textarea "x"
type textarea "[PERSON_NAME] [PERSON_NAME], I hope you are having a beautiful mo"
type textarea "x"
type textarea "[PERSON_NAME] [PERSON_NAME], I hope you are having a beautiful mor"
type textarea "x"
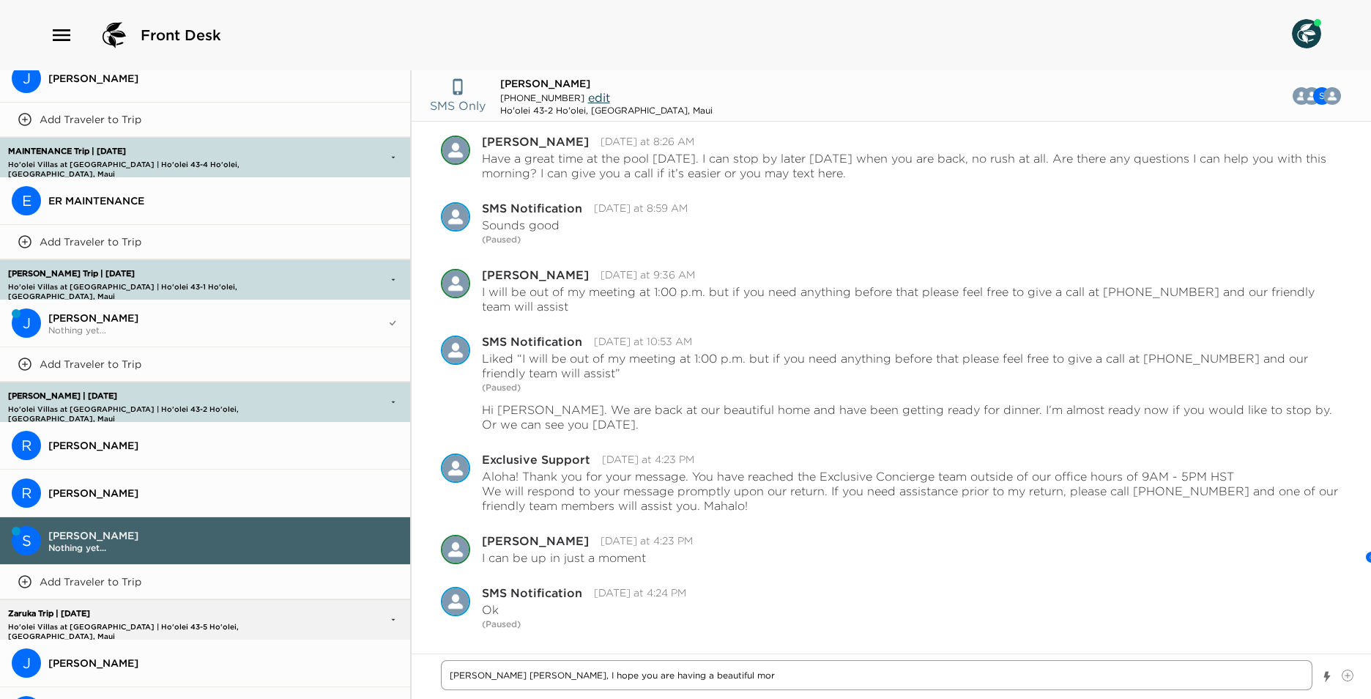
type textarea "[PERSON_NAME] [PERSON_NAME], I hope you are having a beautiful morn"
type textarea "x"
type textarea "[PERSON_NAME] [PERSON_NAME], I hope you are having a beautiful morni"
type textarea "x"
type textarea "[PERSON_NAME] [PERSON_NAME], I hope you are having a beautiful mornin"
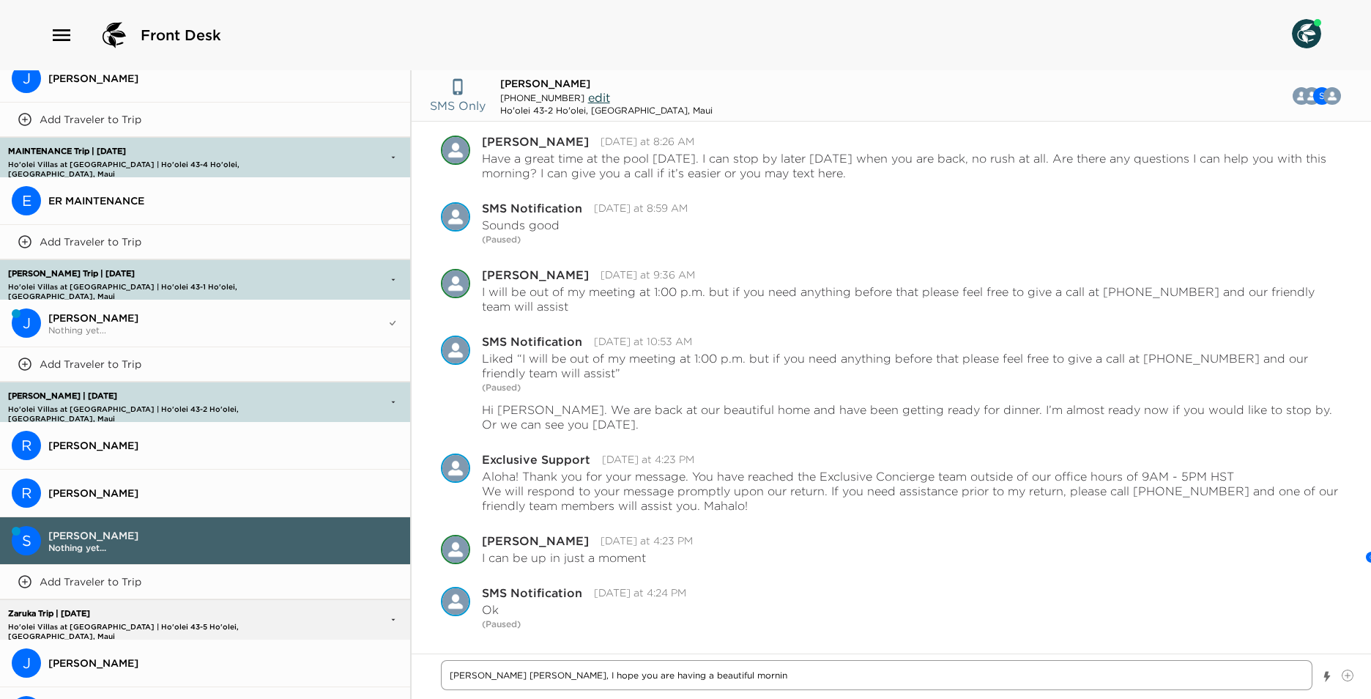
type textarea "x"
type textarea "[PERSON_NAME] [PERSON_NAME], I hope you are having a beautiful morning"
type textarea "x"
type textarea "[PERSON_NAME] [PERSON_NAME], I hope you are having a beautiful morning"
type textarea "x"
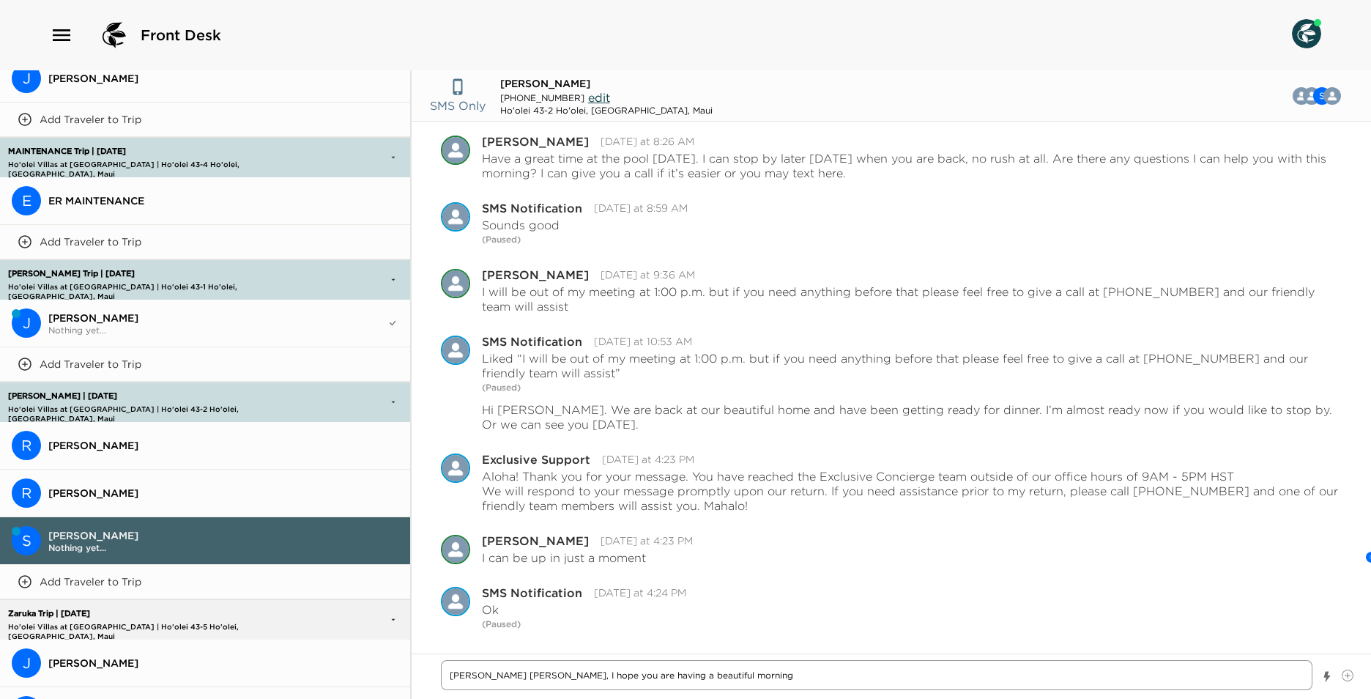
type textarea "[PERSON_NAME] [PERSON_NAME], I hope you are having a beautiful morning a"
type textarea "x"
type textarea "[PERSON_NAME] [PERSON_NAME], I hope you are having a beautiful morning an"
type textarea "x"
type textarea "[PERSON_NAME] [PERSON_NAME], I hope you are having a beautiful morning and"
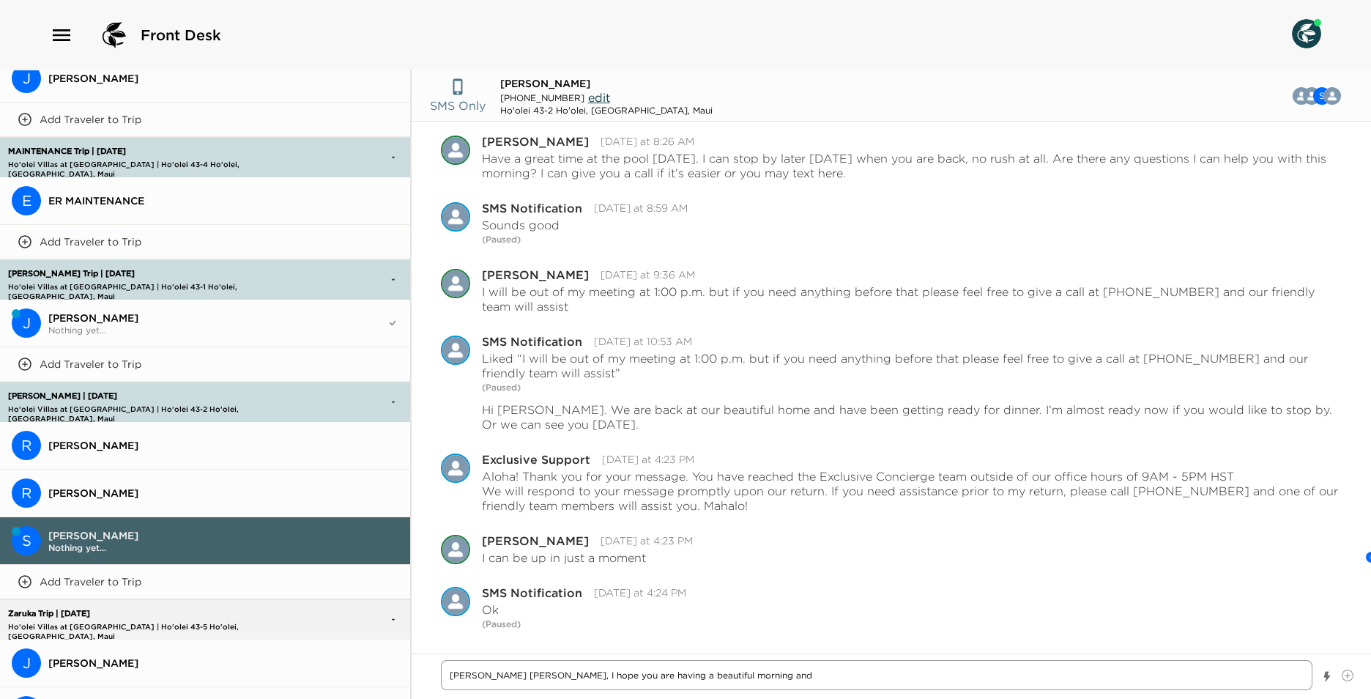
type textarea "x"
type textarea "[PERSON_NAME] [PERSON_NAME], I hope you are having a beautiful morning and"
type textarea "x"
type textarea "[PERSON_NAME] [PERSON_NAME], I hope you are having a beautiful morning and e"
type textarea "x"
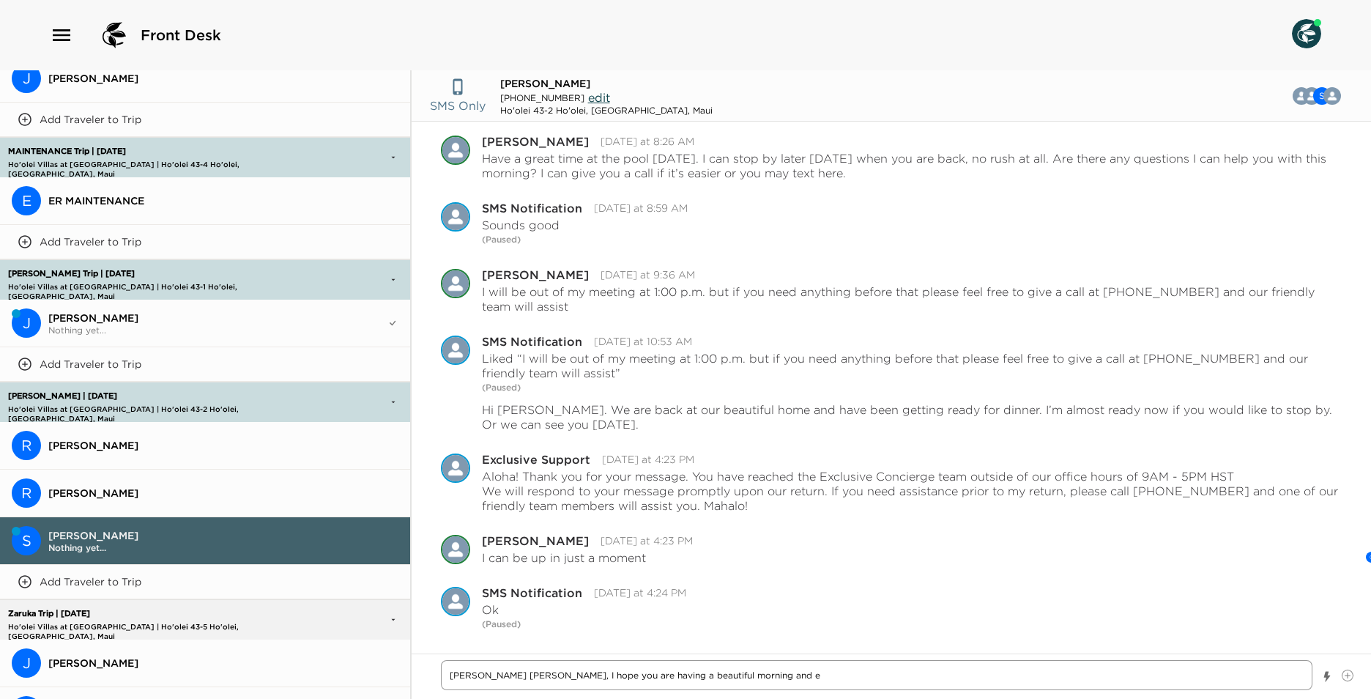
type textarea "[PERSON_NAME] [PERSON_NAME], I hope you are having a beautiful morning and en"
type textarea "x"
type textarea "[PERSON_NAME] [PERSON_NAME], I hope you are having a beautiful morning and enj"
type textarea "x"
type textarea "[PERSON_NAME] [PERSON_NAME], I hope you are having a beautiful morning and [PER…"
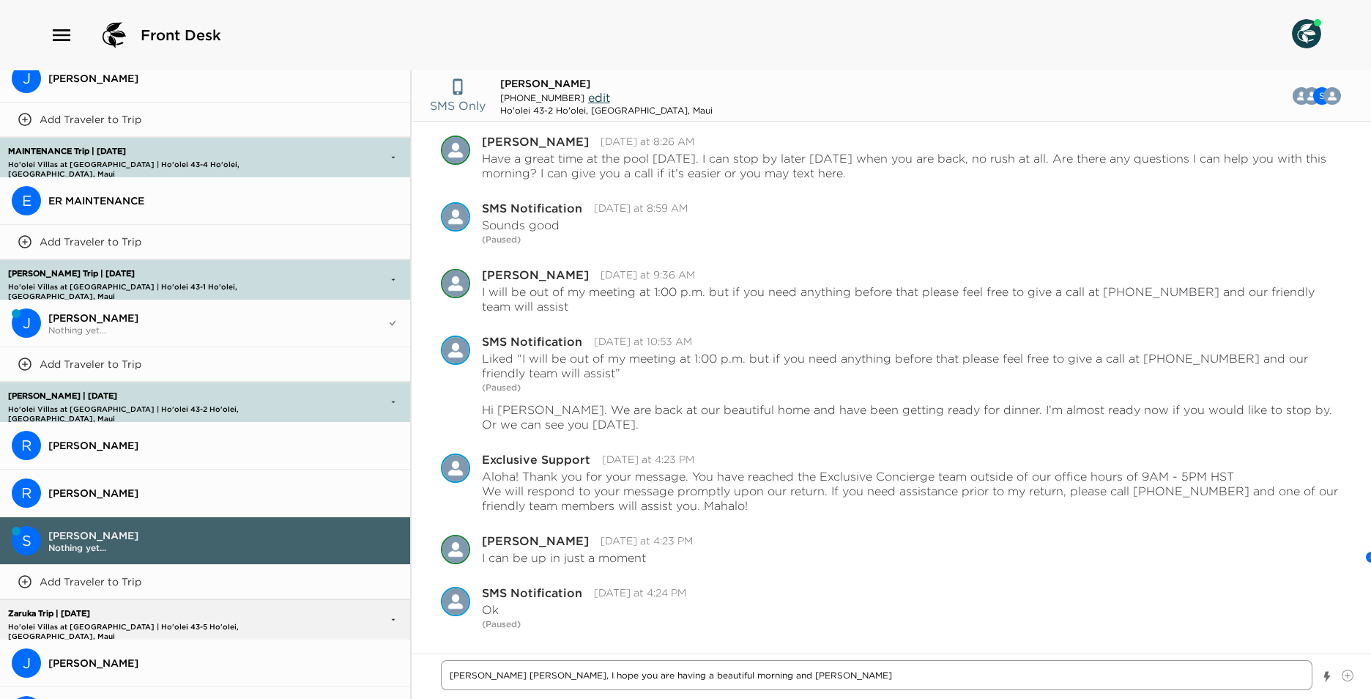
type textarea "x"
type textarea "[PERSON_NAME] [PERSON_NAME], I hope you are having a beautiful morning and enjoy"
type textarea "x"
type textarea "[PERSON_NAME] [PERSON_NAME], I hope you are having a beautiful morning and enjo…"
type textarea "x"
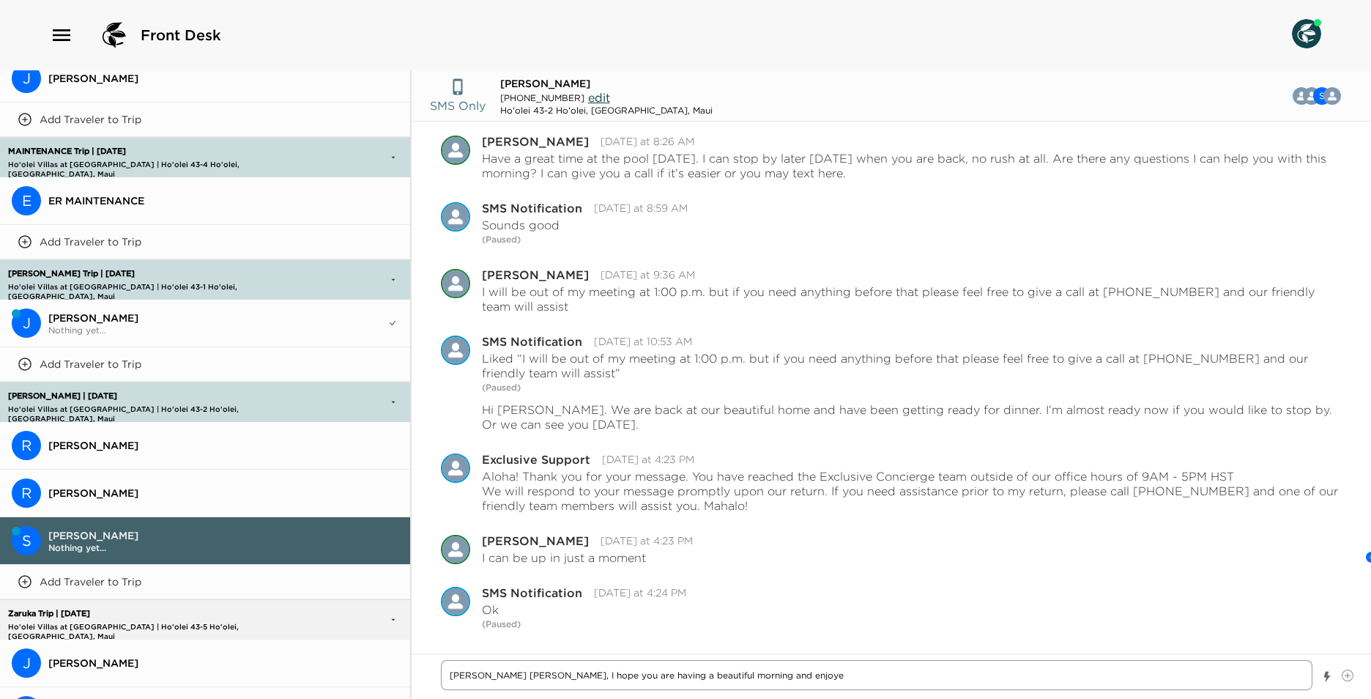
type textarea "[PERSON_NAME] [PERSON_NAME], I hope you are having a beautiful morning and enjo…"
type textarea "x"
type textarea "[PERSON_NAME] [PERSON_NAME], I hope you are having a beautiful morning and enjo…"
type textarea "x"
type textarea "[PERSON_NAME] [PERSON_NAME], I hope you are having a beautiful morning and enjo…"
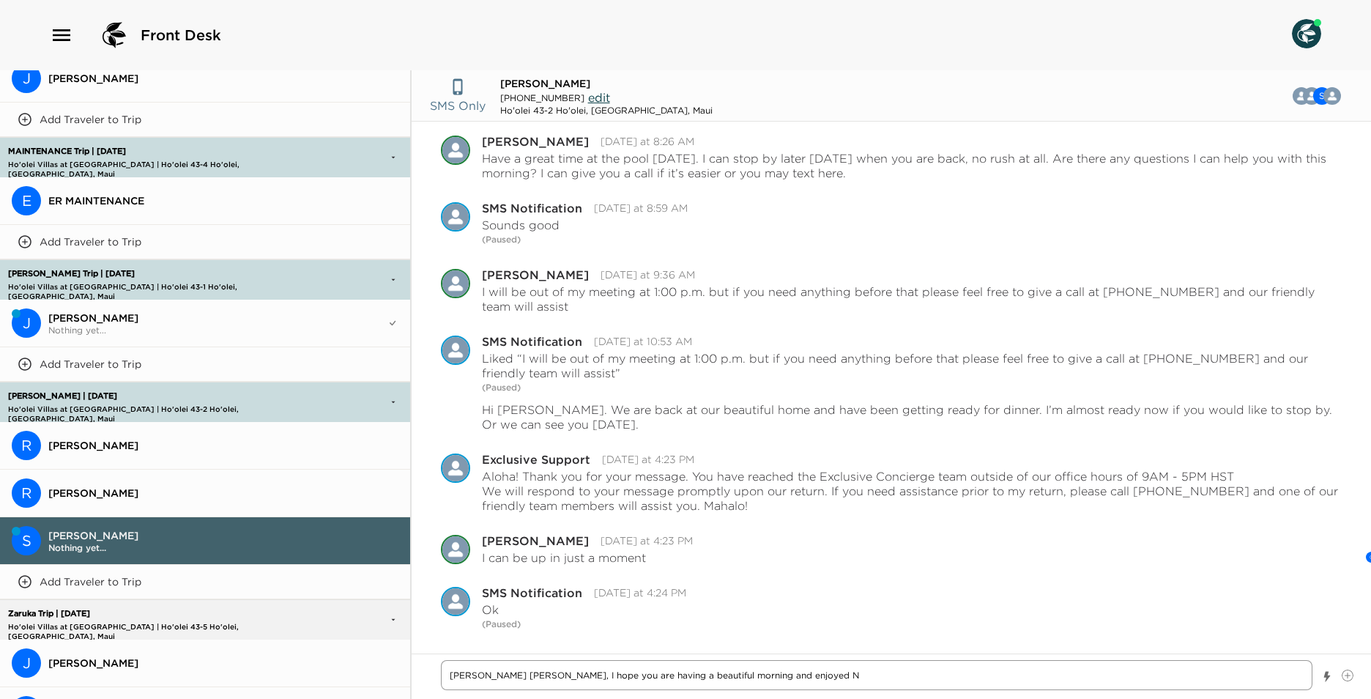
type textarea "x"
type textarea "[PERSON_NAME] [PERSON_NAME], I hope you are having a beautiful morning and enjo…"
type textarea "x"
type textarea "[PERSON_NAME] [PERSON_NAME], I hope you are having a beautiful morning and enjo…"
type textarea "x"
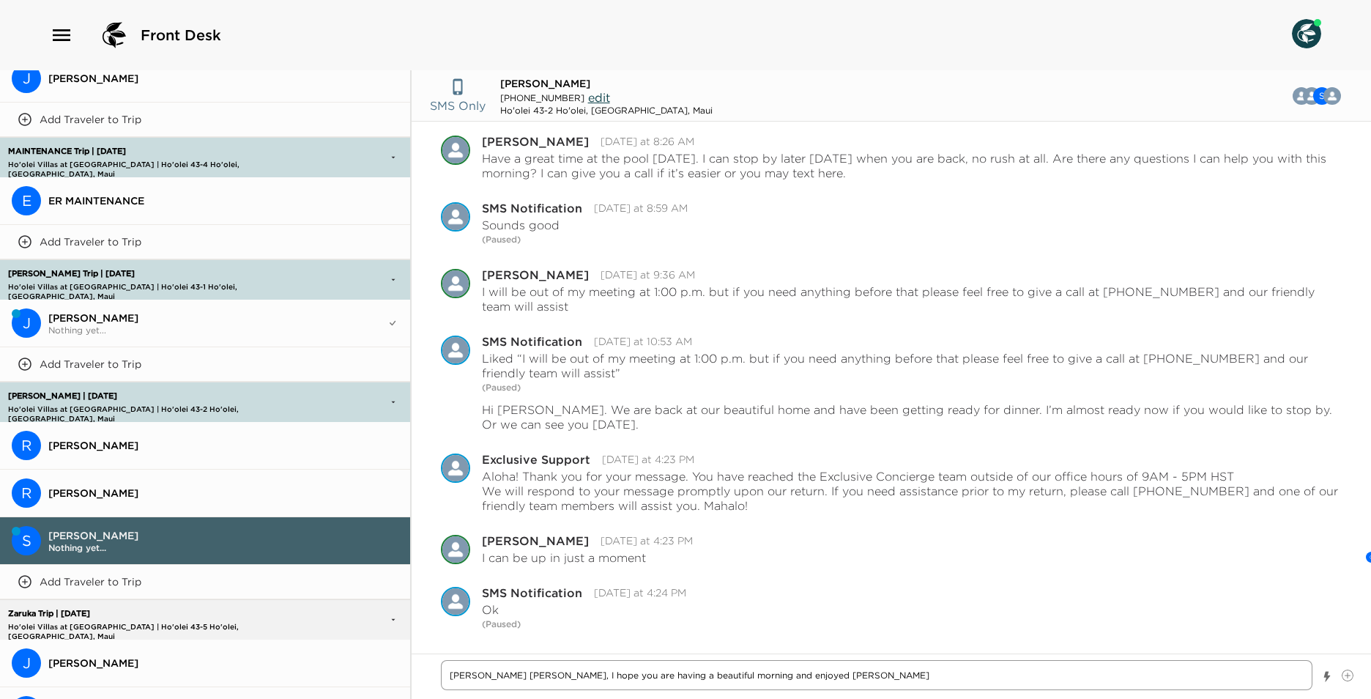
type textarea "[PERSON_NAME] [PERSON_NAME], I hope you are having a beautiful morning and enjo…"
type textarea "x"
type textarea "[PERSON_NAME] [PERSON_NAME], I hope you are having a beautiful morning and enjo…"
type textarea "x"
type textarea "[PERSON_NAME] [PERSON_NAME], I hope you are having a beautiful morning and enjo…"
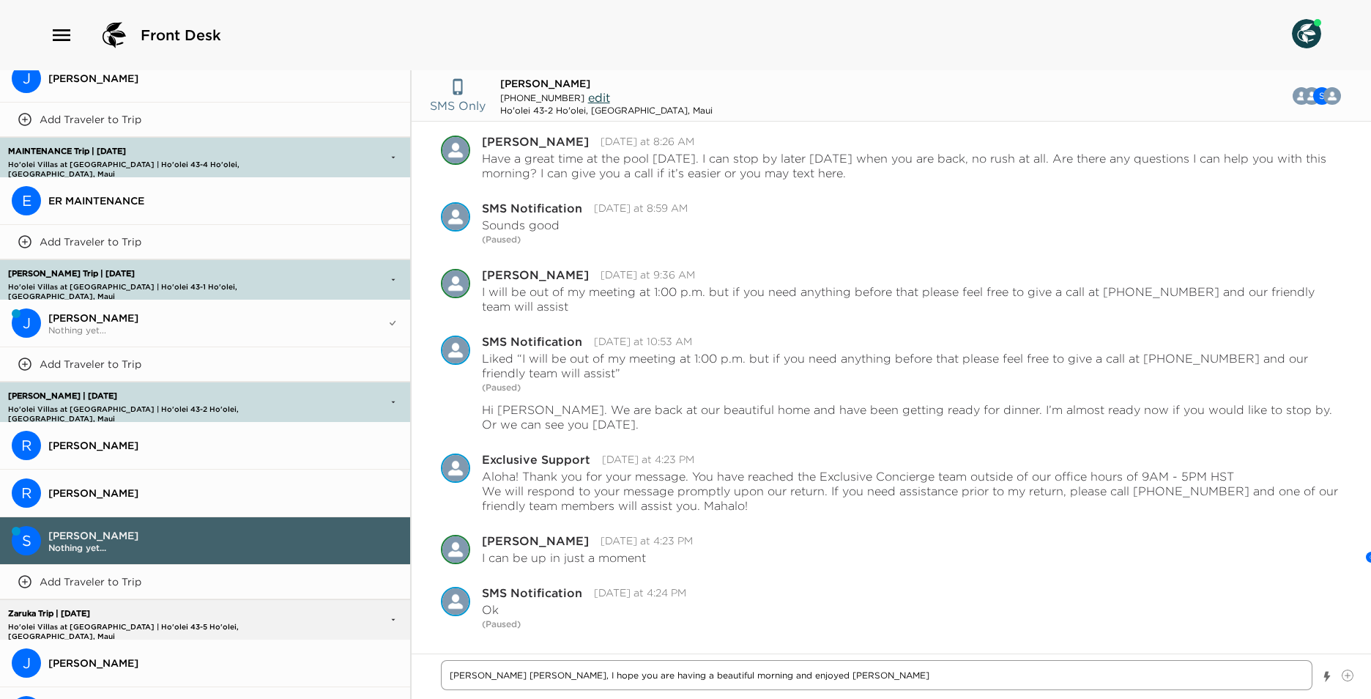
type textarea "x"
type textarea "[PERSON_NAME] [PERSON_NAME], I hope you are having a beautiful morning and enjo…"
type textarea "x"
type textarea "[PERSON_NAME] [PERSON_NAME], I hope you are having a beautiful morning and enjo…"
type textarea "x"
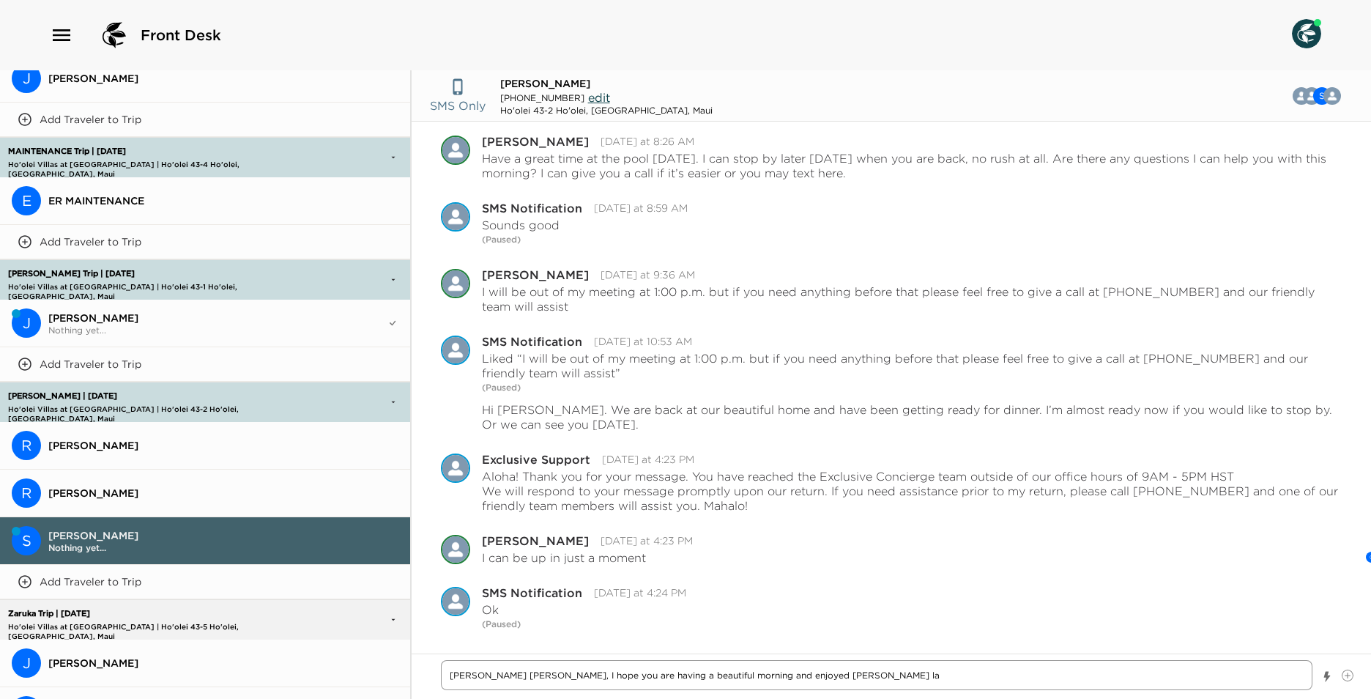
type textarea "[PERSON_NAME] [PERSON_NAME], I hope you are having a beautiful morning and enjo…"
type textarea "x"
type textarea "[PERSON_NAME] [PERSON_NAME], I hope you are having a beautiful morning and enjo…"
type textarea "x"
type textarea "[PERSON_NAME] [PERSON_NAME], I hope you are having a beautiful morning and enjo…"
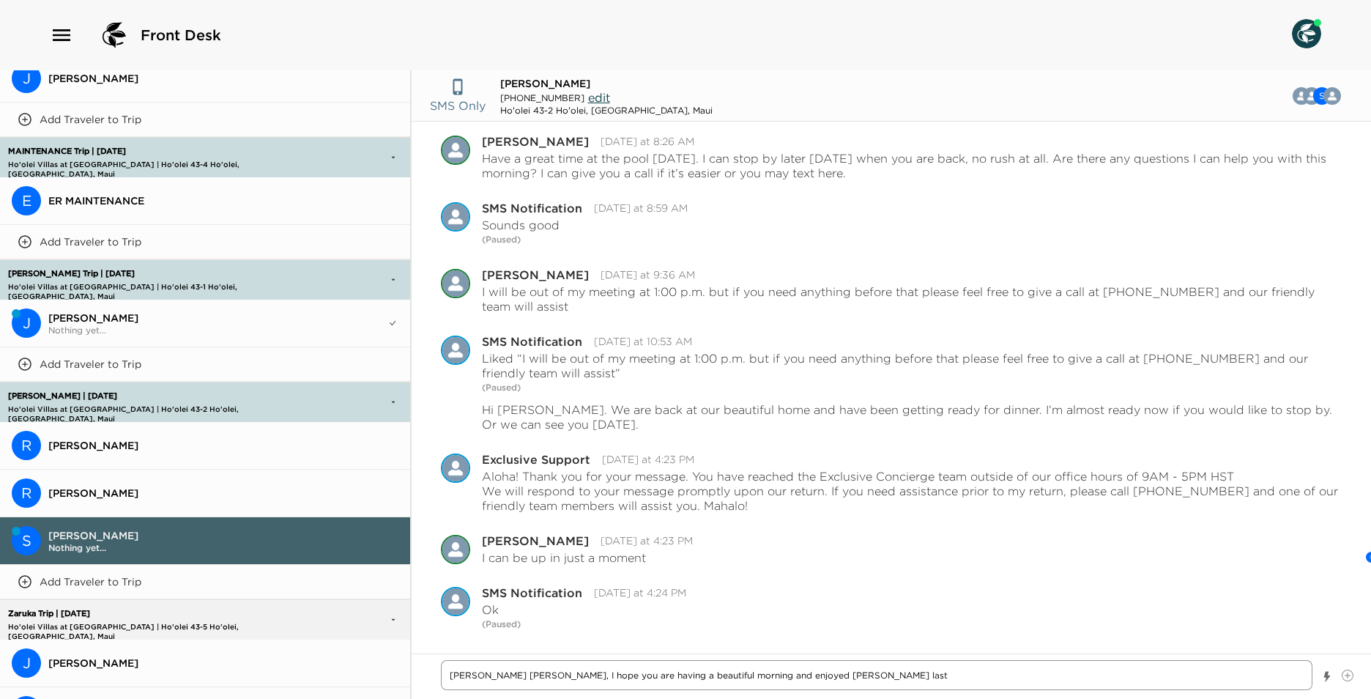
type textarea "x"
type textarea "[PERSON_NAME] [PERSON_NAME], I hope you are having a beautiful morning and enjo…"
type textarea "x"
type textarea "[PERSON_NAME] [PERSON_NAME], I hope you are having a beautiful morning and enjo…"
type textarea "x"
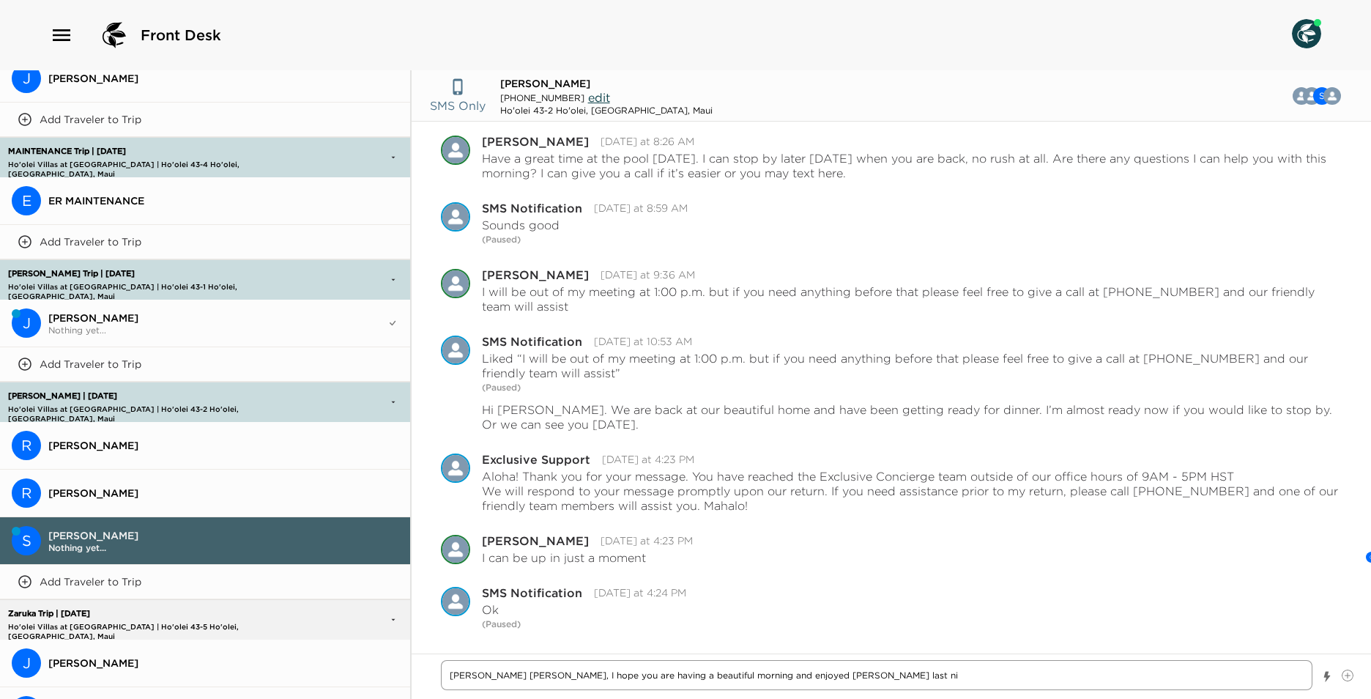
type textarea "[PERSON_NAME] [PERSON_NAME], I hope you are having a beautiful morning and enjo…"
type textarea "x"
type textarea "[PERSON_NAME] [PERSON_NAME], I hope you are having a beautiful morning and enjo…"
type textarea "x"
type textarea "[PERSON_NAME] [PERSON_NAME], I hope you are having a beautiful morning and enjo…"
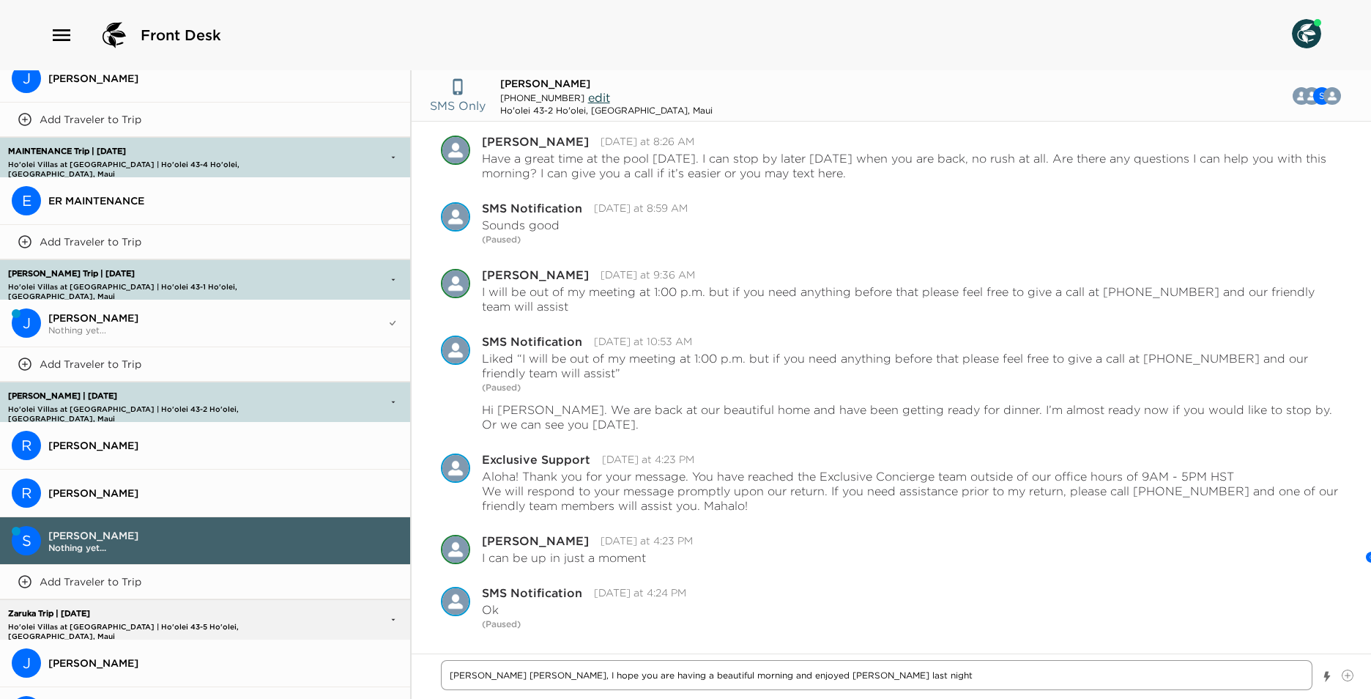
type textarea "x"
type textarea "[PERSON_NAME] [PERSON_NAME], I hope you are having a beautiful morning and enjo…"
type textarea "x"
type textarea "[PERSON_NAME] [PERSON_NAME], I hope you are having a beautiful morning and enjo…"
type textarea "x"
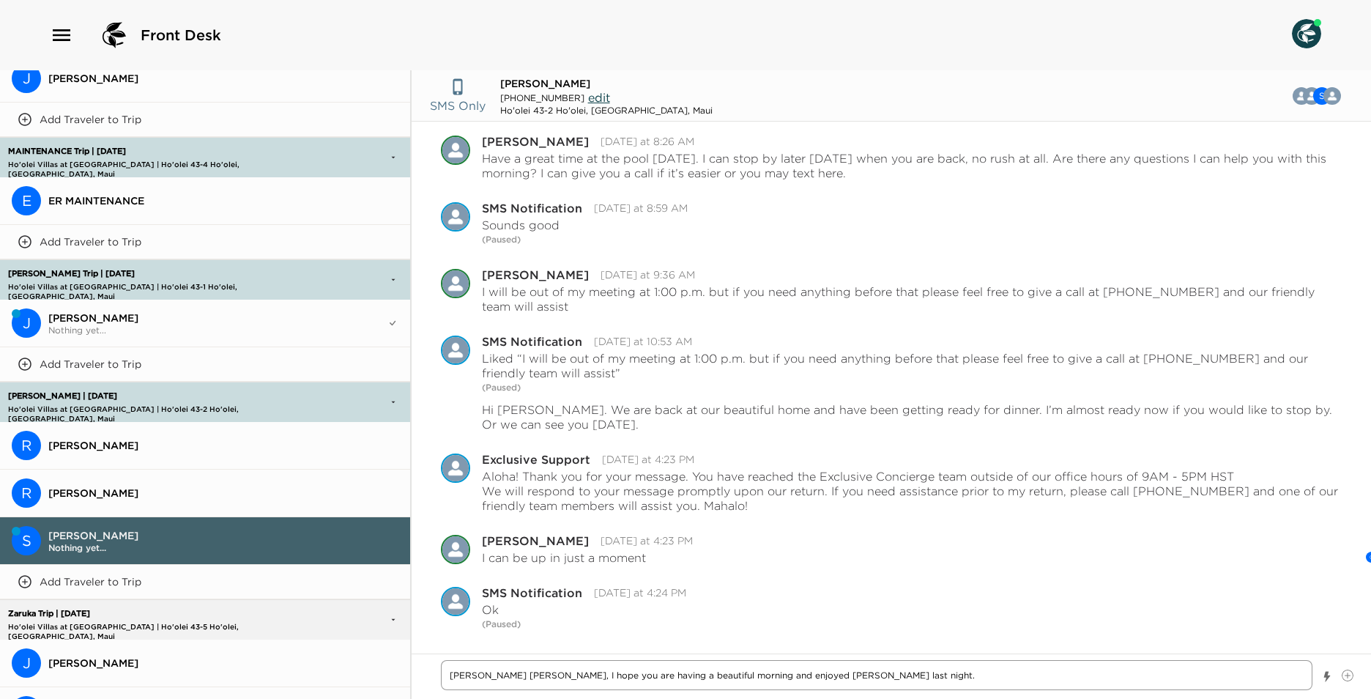
type textarea "[PERSON_NAME] [PERSON_NAME], I hope you are having a beautiful morning and enjo…"
type textarea "x"
type textarea "[PERSON_NAME] [PERSON_NAME], I hope you are having a beautiful morning and enjo…"
type textarea "x"
type textarea "[PERSON_NAME] [PERSON_NAME], I hope you are having a beautiful morning and enjo…"
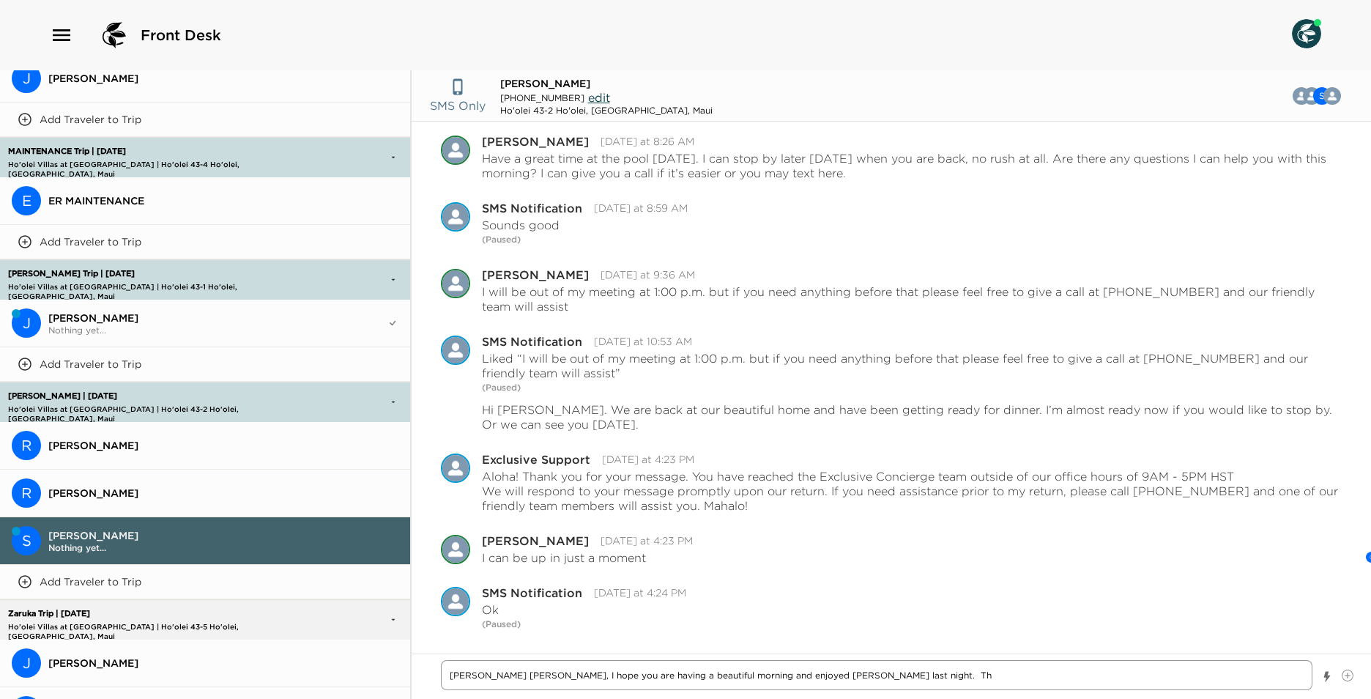
type textarea "x"
type textarea "[PERSON_NAME] [PERSON_NAME], I hope you are having a beautiful morning and enjo…"
type textarea "x"
type textarea "[PERSON_NAME] [PERSON_NAME], I hope you are having a beautiful morning and enjo…"
type textarea "x"
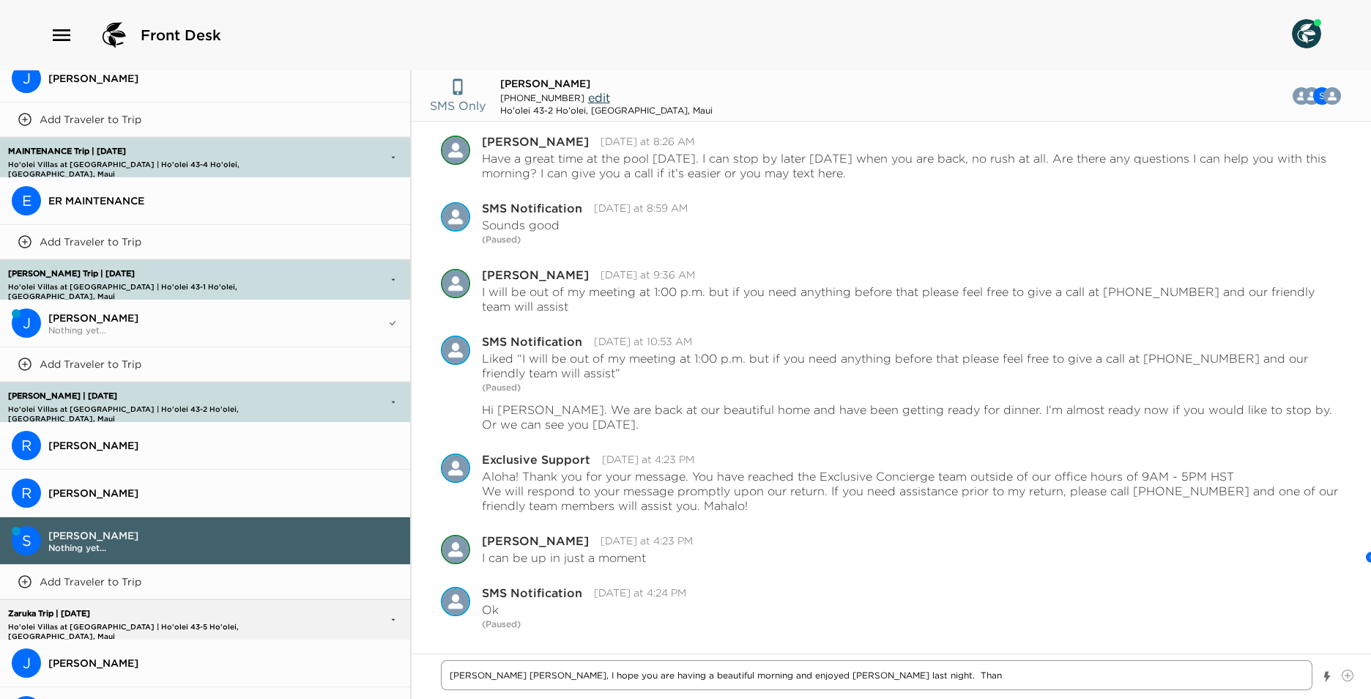
type textarea "[PERSON_NAME] [PERSON_NAME], I hope you are having a beautiful morning and enjo…"
type textarea "x"
type textarea "[PERSON_NAME] [PERSON_NAME], I hope you are having a beautiful morning and enjo…"
type textarea "x"
type textarea "[PERSON_NAME] [PERSON_NAME], I hope you are having a beautiful morning and enjo…"
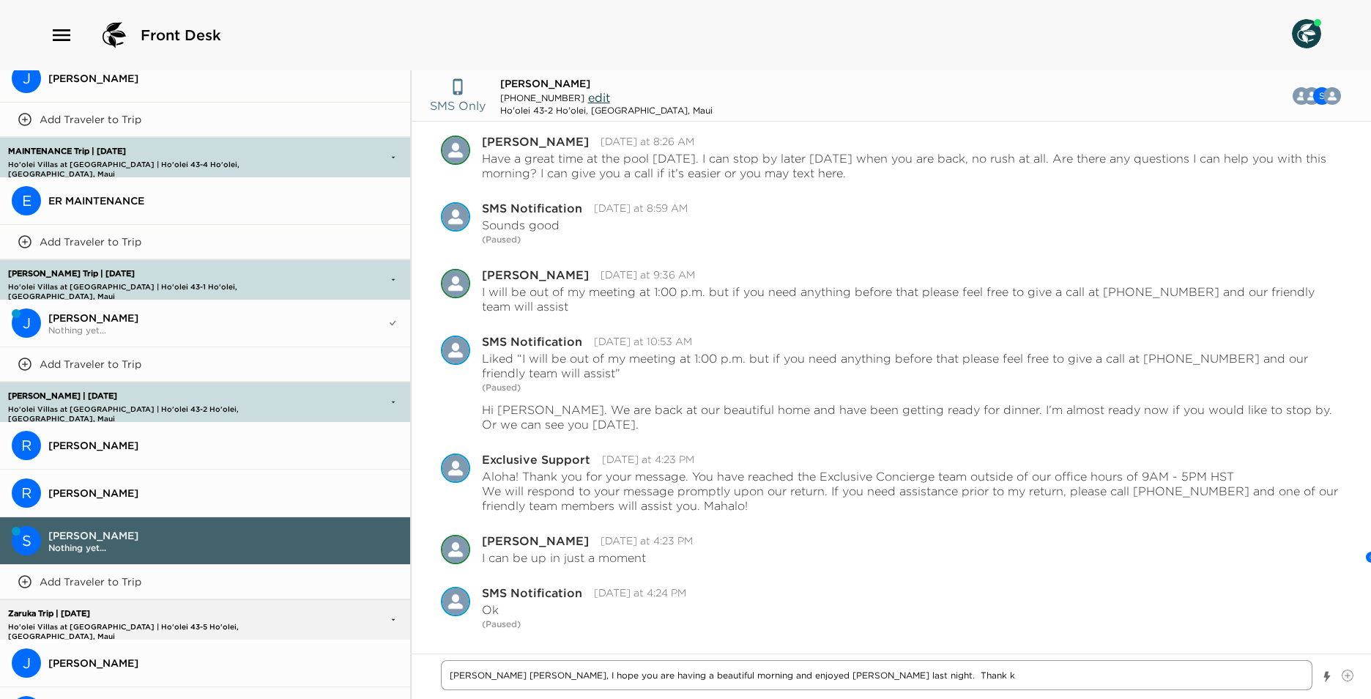
type textarea "x"
type textarea "[PERSON_NAME] [PERSON_NAME], I hope you are having a beautiful morning and enjo…"
type textarea "x"
type textarea "[PERSON_NAME] [PERSON_NAME], I hope you are having a beautiful morning and enjo…"
type textarea "x"
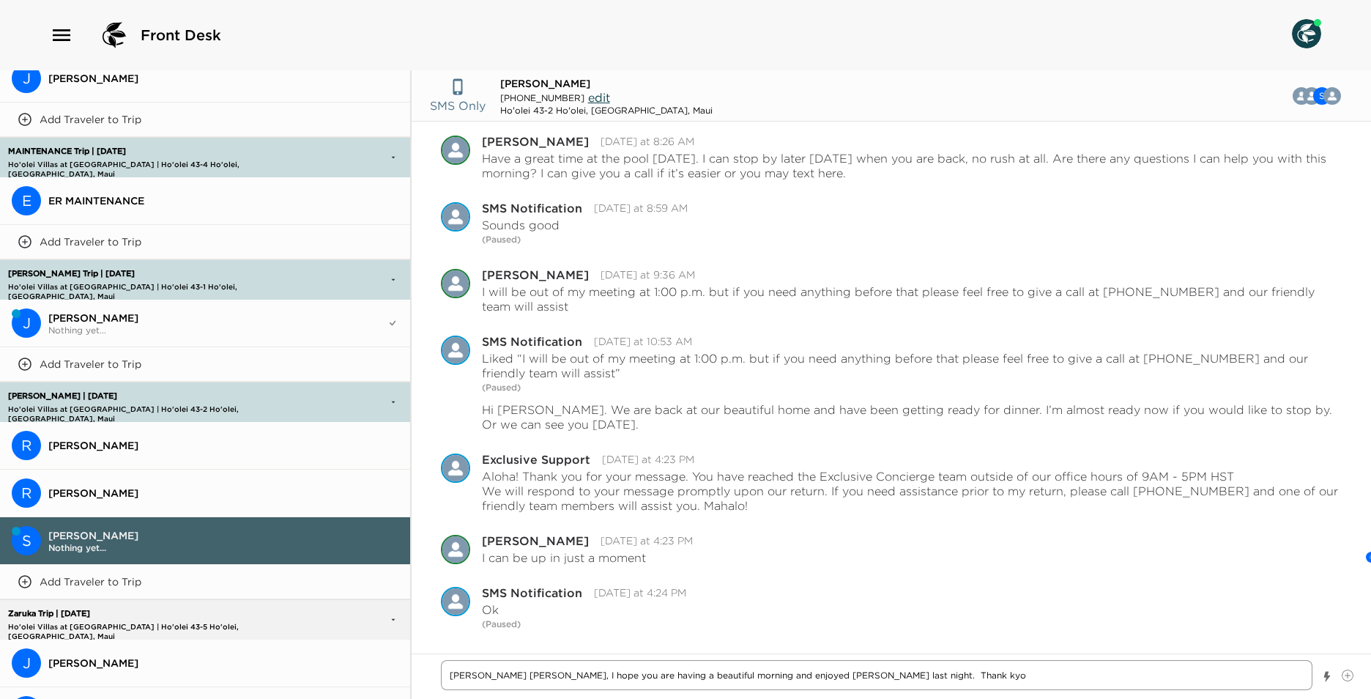
type textarea "[PERSON_NAME] [PERSON_NAME], I hope you are having a beautiful morning and enjo…"
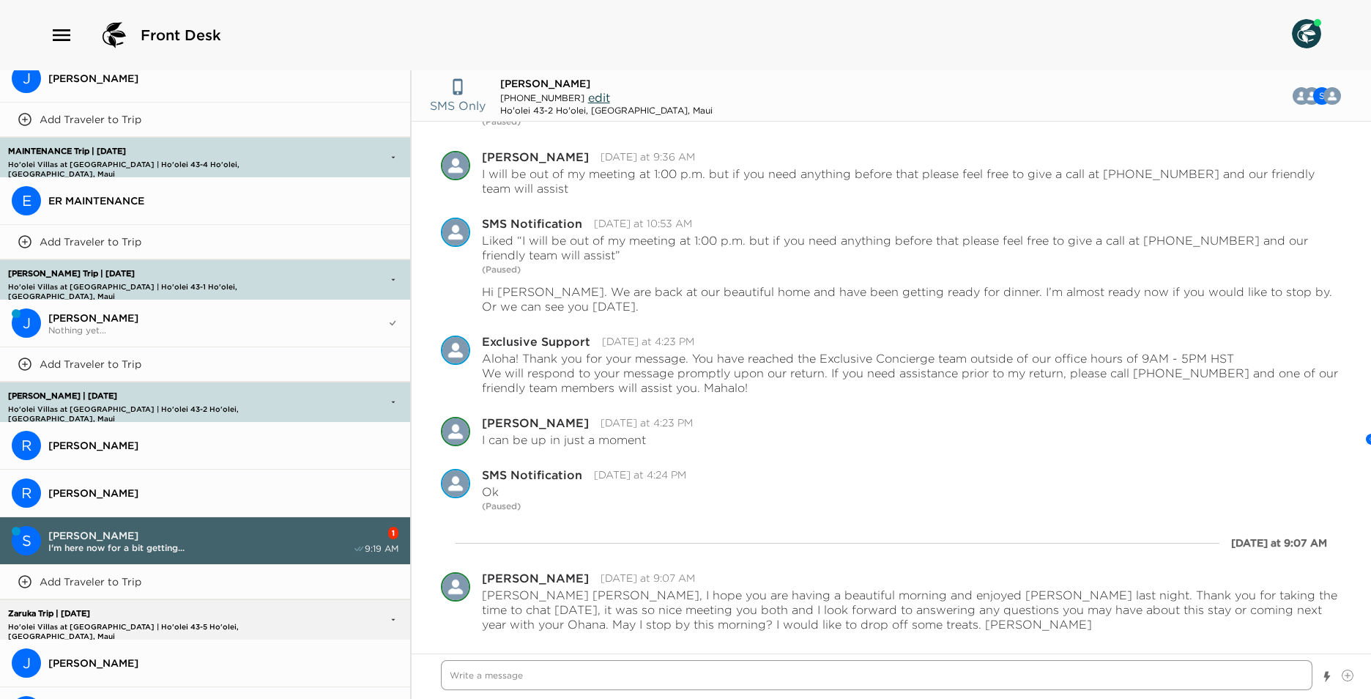
scroll to position [1441, 0]
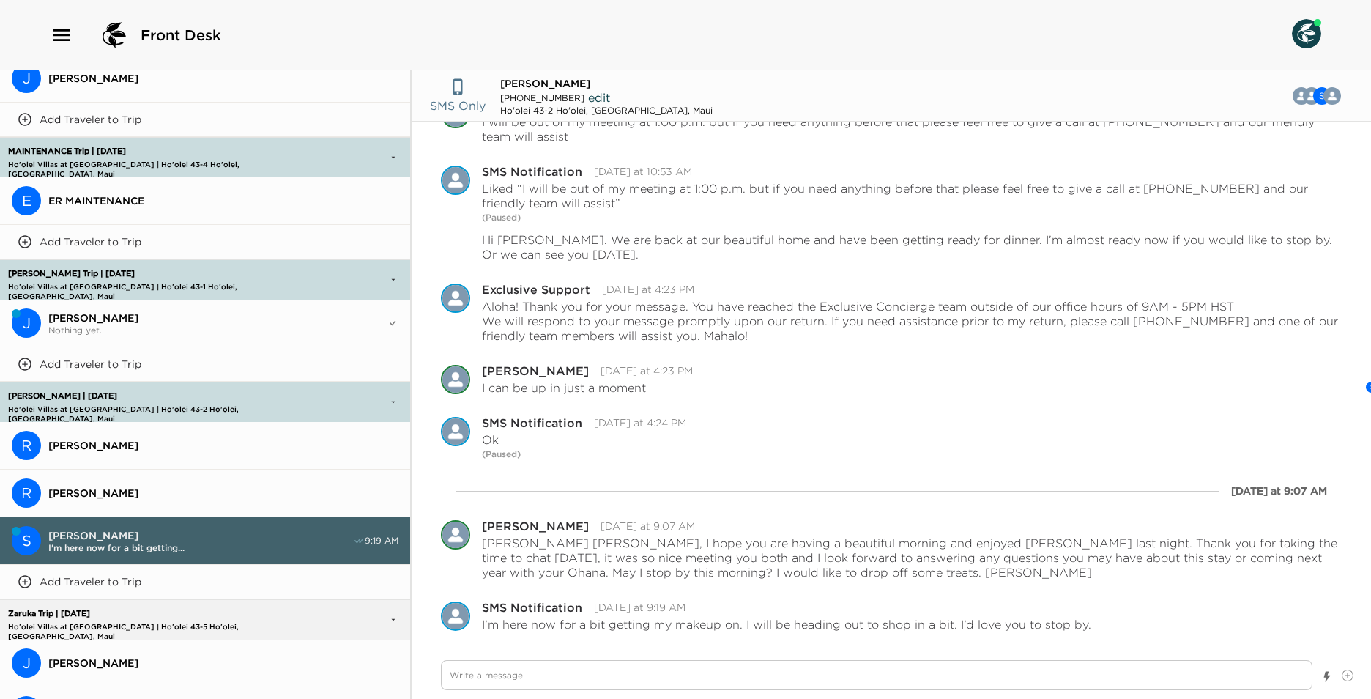
click at [576, 660] on div at bounding box center [891, 675] width 959 height 45
click at [565, 679] on textarea "Write a message" at bounding box center [877, 675] width 872 height 30
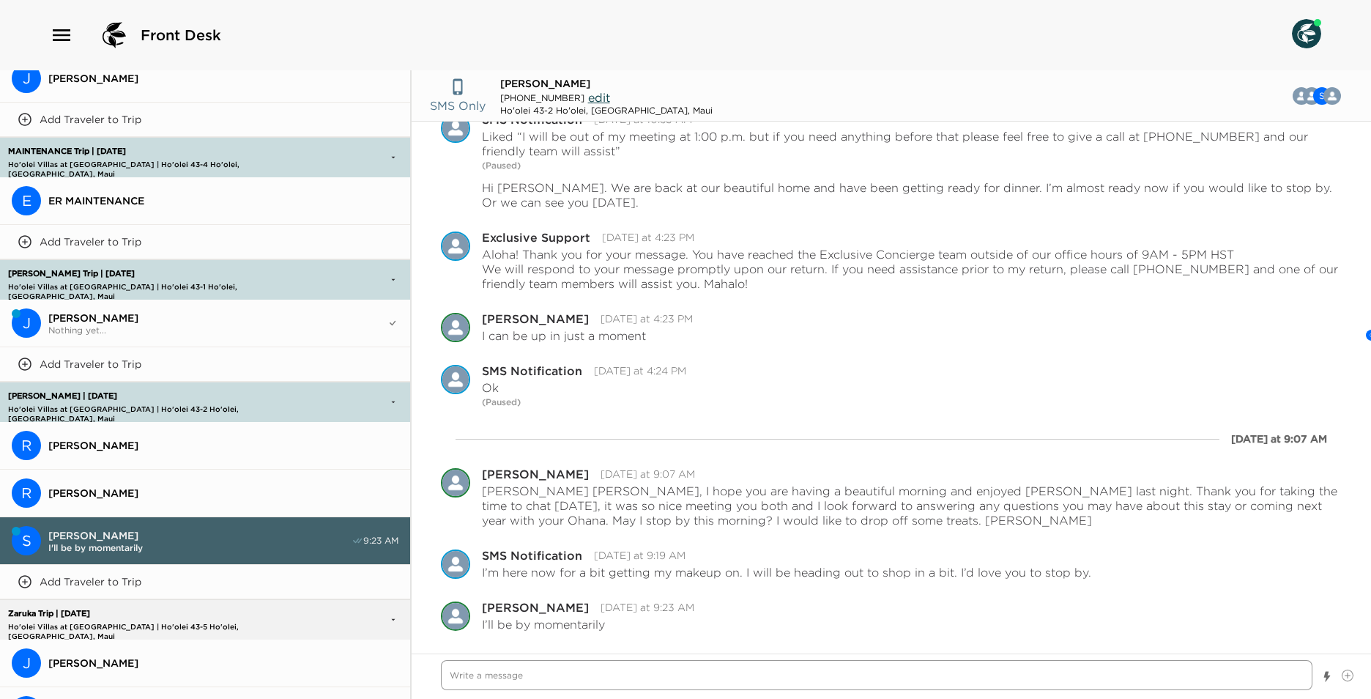
scroll to position [1545, 0]
